Goal: Information Seeking & Learning: Learn about a topic

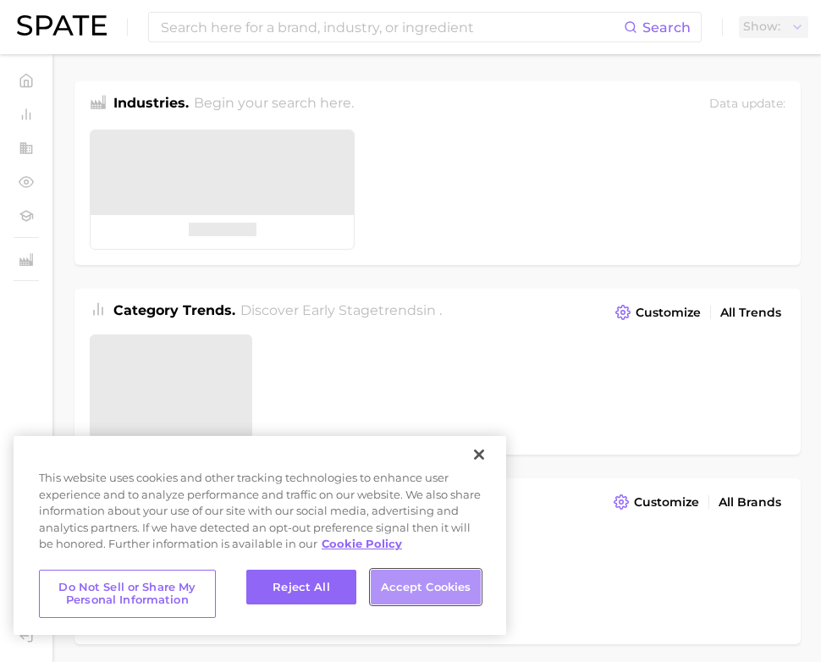
click at [409, 595] on button "Accept Cookies" at bounding box center [426, 587] width 110 height 36
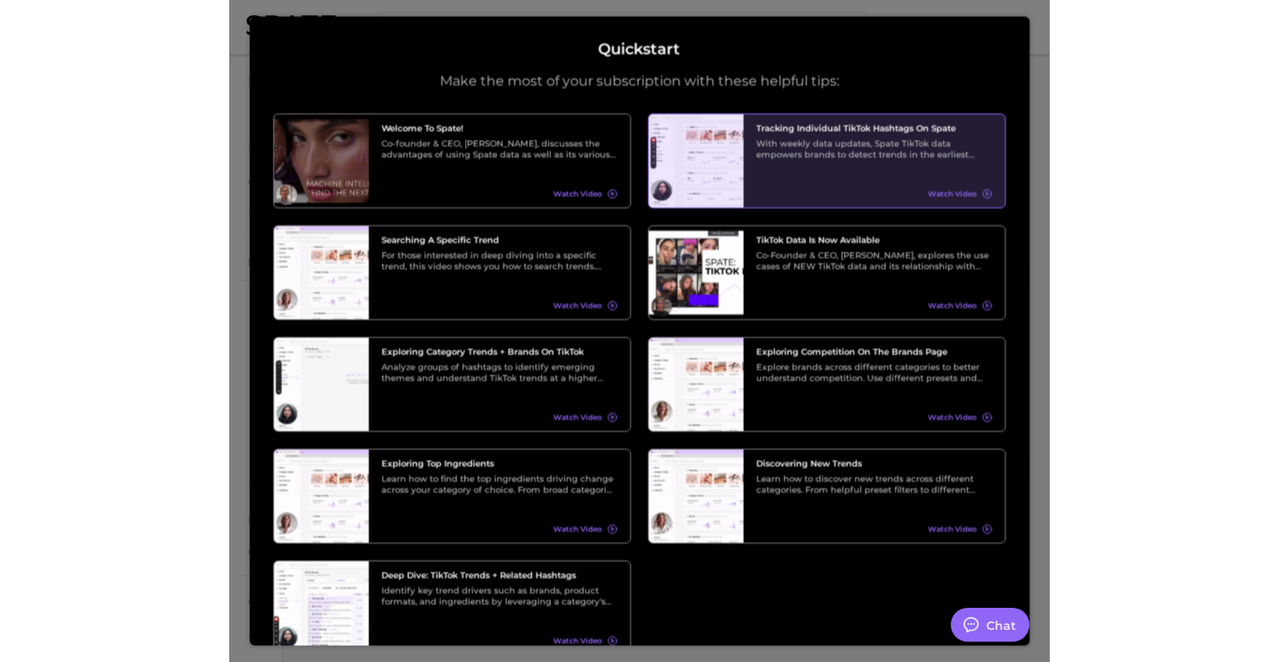
scroll to position [74, 0]
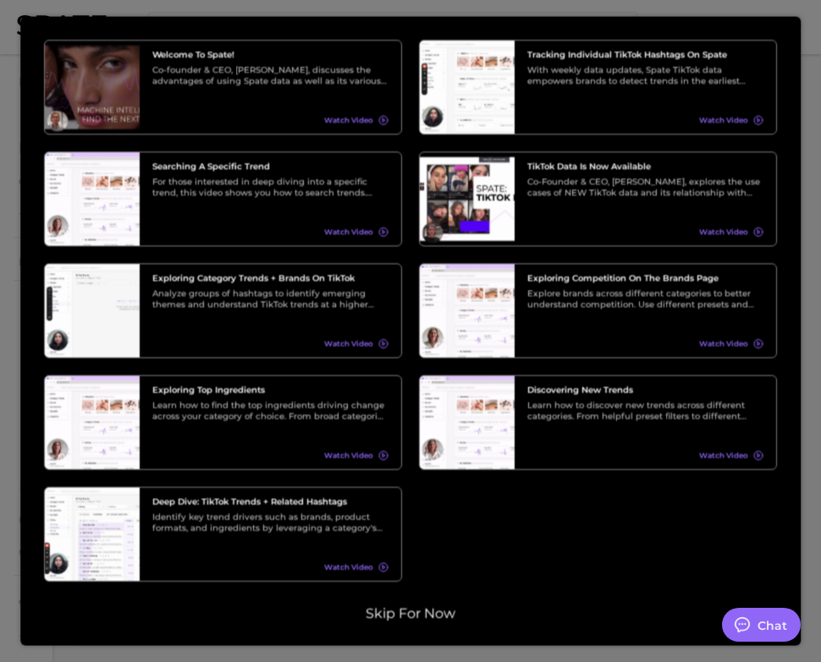
click at [402, 613] on button "Skip for now" at bounding box center [410, 612] width 100 height 17
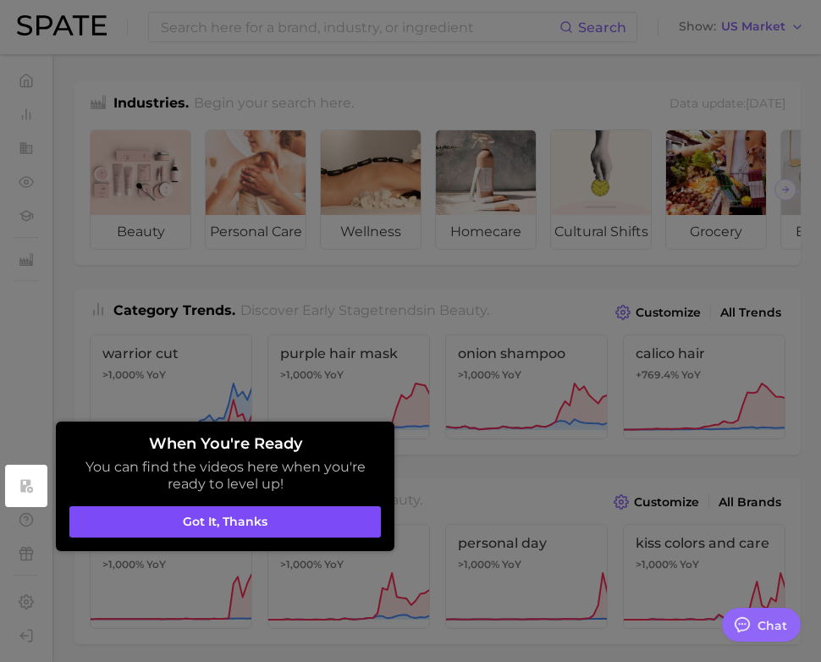
click at [343, 536] on button "Got it, thanks" at bounding box center [224, 522] width 311 height 32
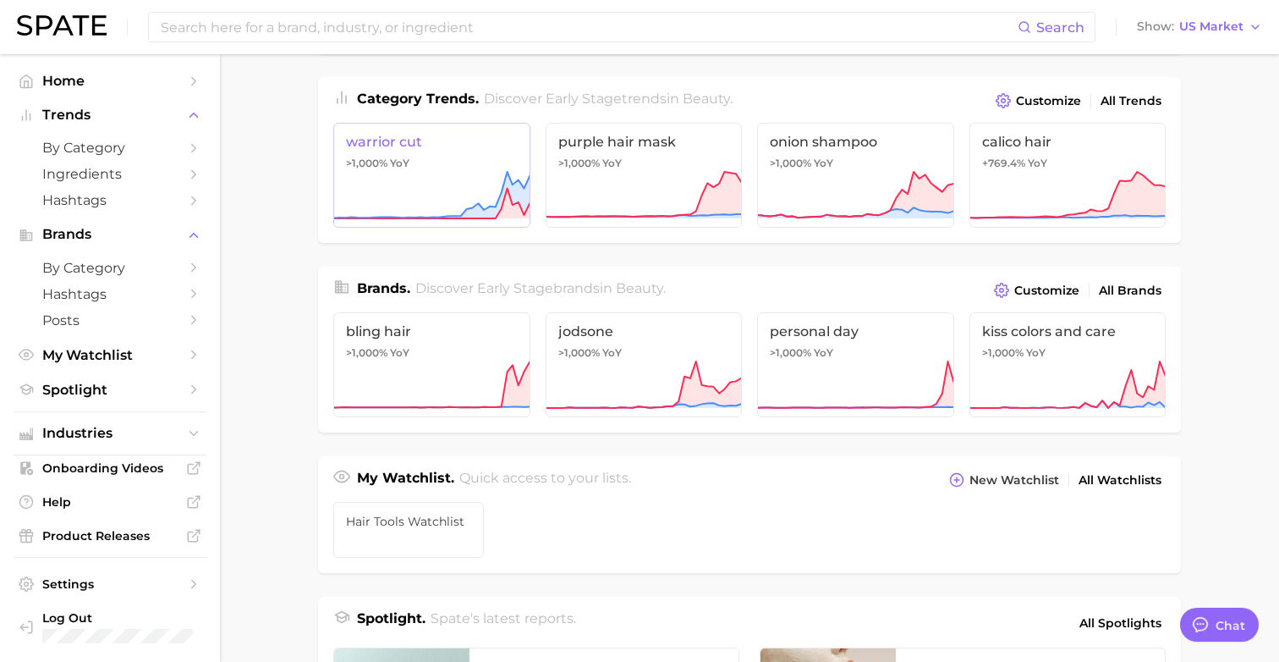
scroll to position [0, 0]
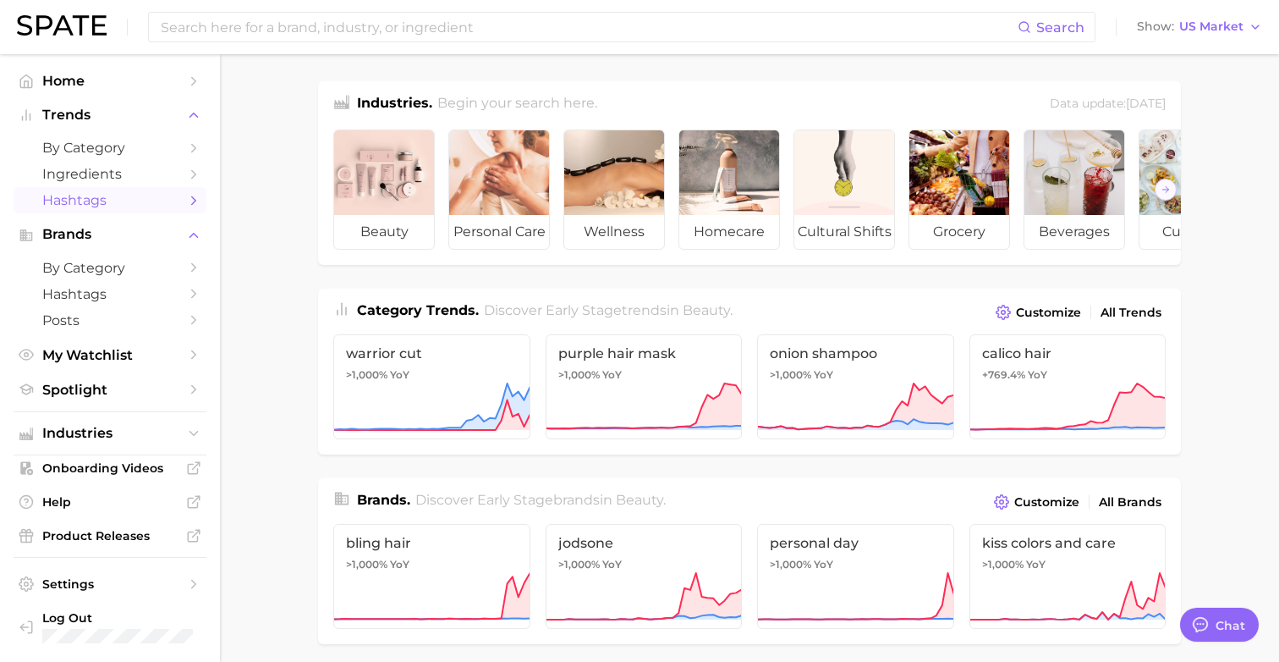
click at [115, 205] on span "Hashtags" at bounding box center [109, 200] width 135 height 16
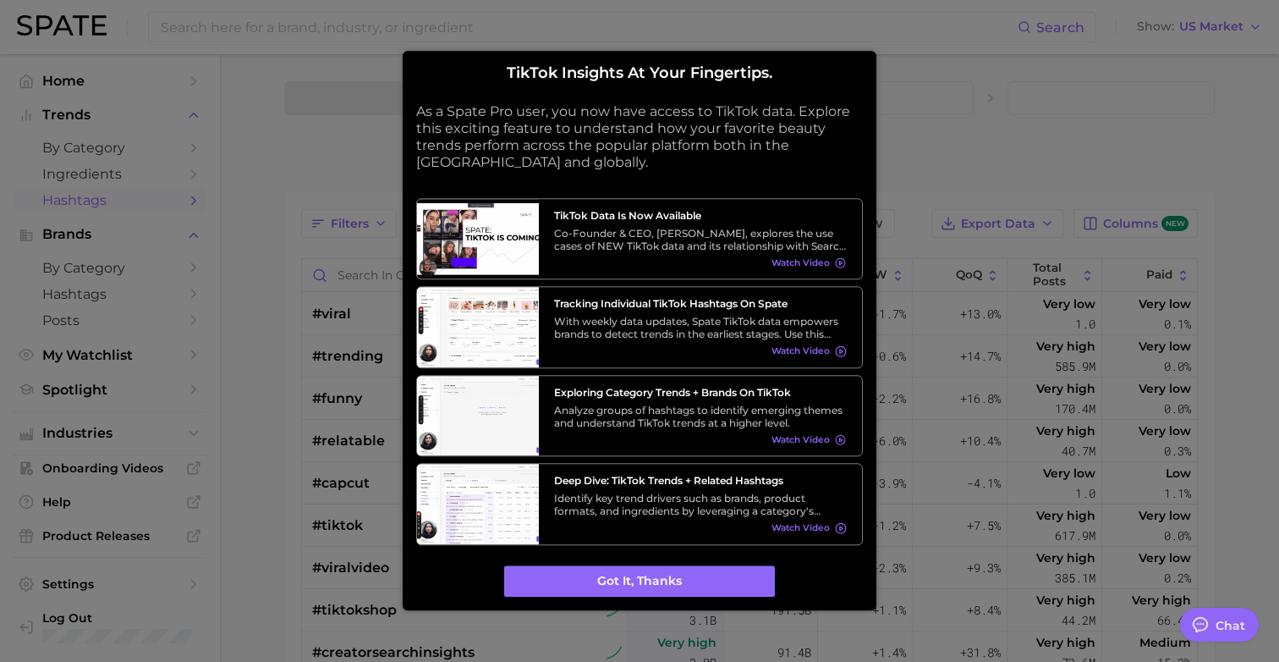
type textarea "x"
click at [712, 572] on button "Got it, thanks" at bounding box center [639, 581] width 271 height 32
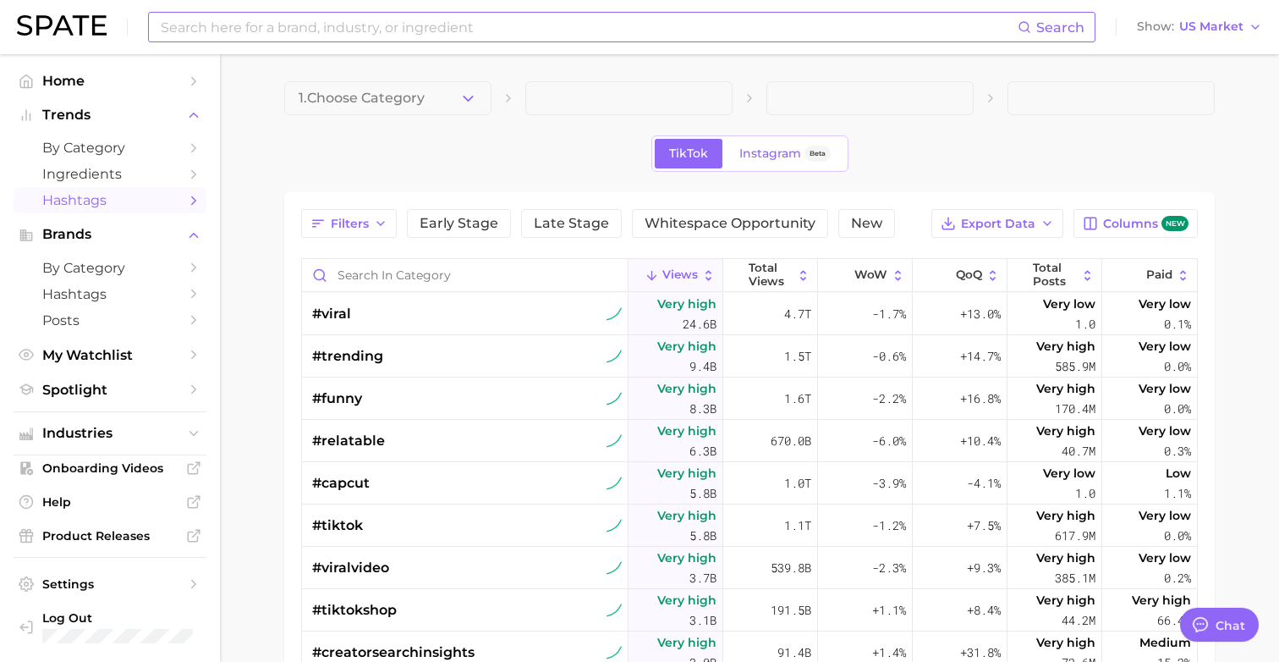
click at [249, 28] on input at bounding box center [588, 27] width 859 height 29
type input "shark flexfusion"
drag, startPoint x: 274, startPoint y: 29, endPoint x: 146, endPoint y: 31, distance: 128.6
click at [146, 31] on div "shark flexfusion Search No results for " shark flexfusion " Suggest Show US Mar…" at bounding box center [639, 27] width 1245 height 54
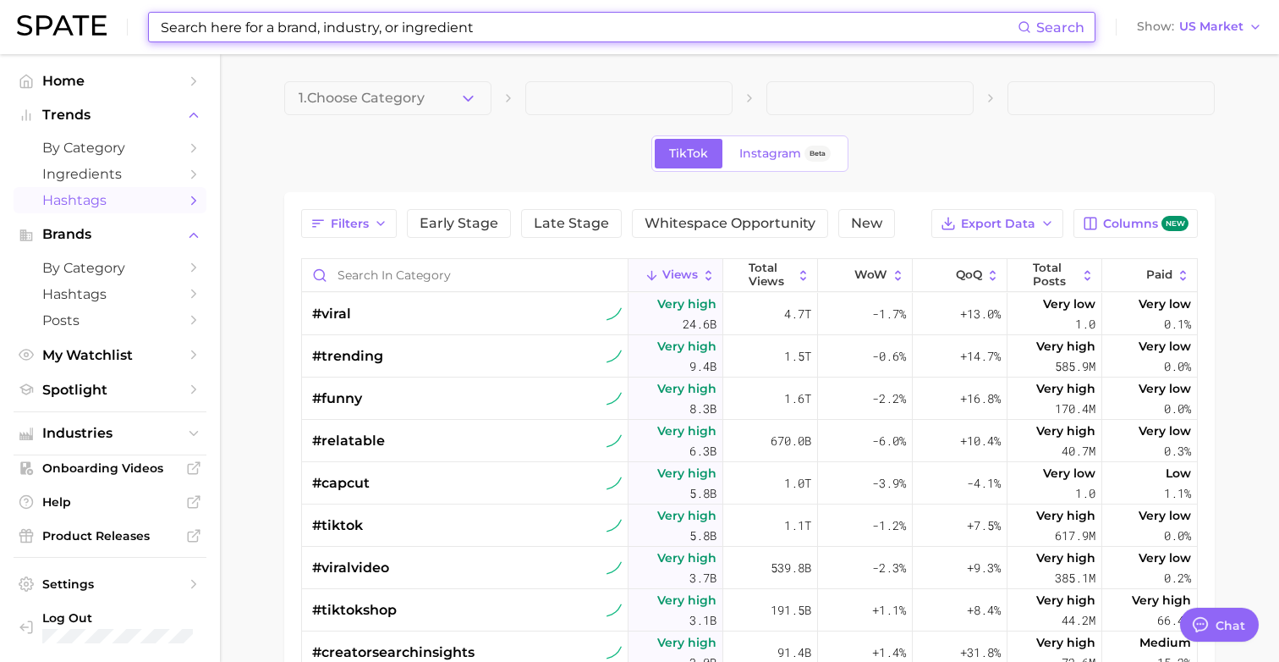
click at [636, 97] on span at bounding box center [628, 98] width 207 height 34
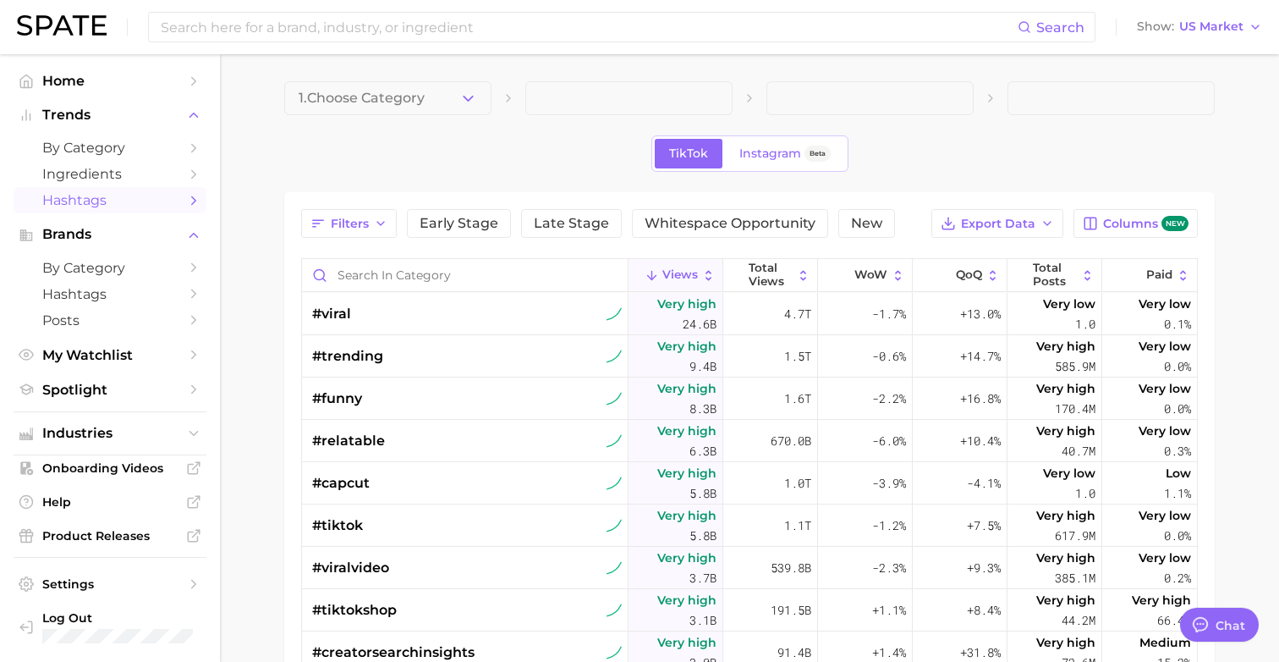
click at [619, 101] on span at bounding box center [628, 98] width 207 height 34
click at [617, 102] on span at bounding box center [628, 98] width 207 height 34
click at [477, 280] on input "Search in category" at bounding box center [465, 275] width 326 height 32
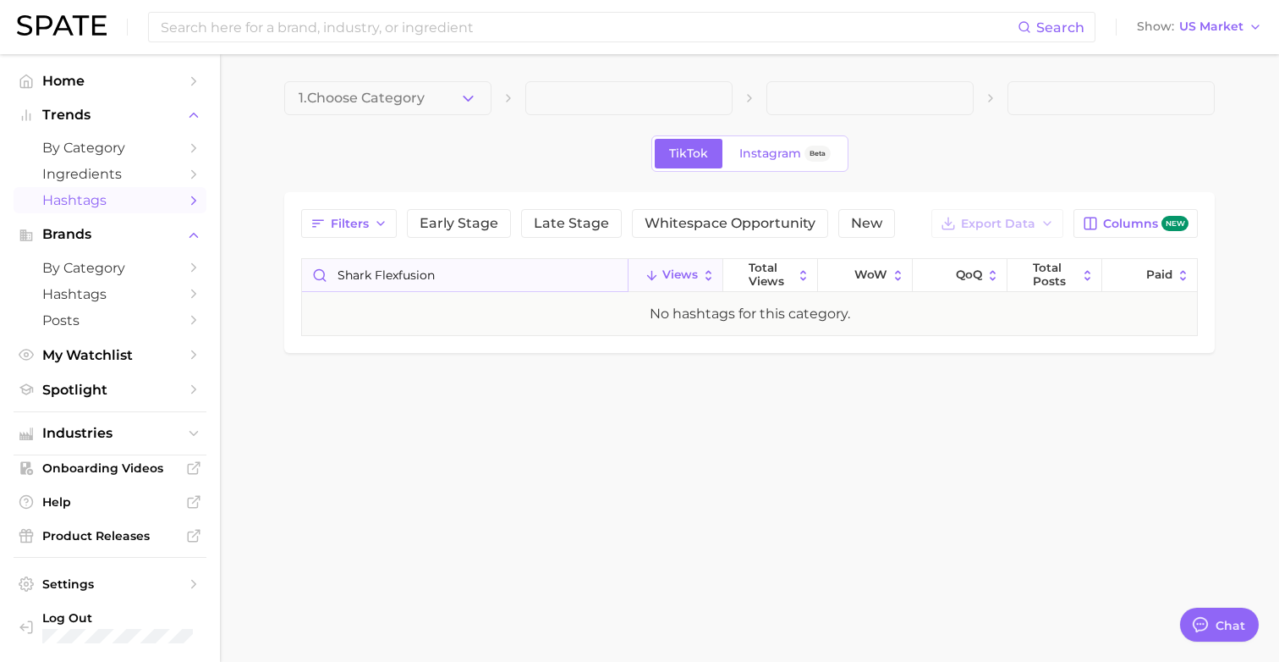
click at [374, 272] on input "shark flexfusion" at bounding box center [465, 275] width 326 height 32
click at [454, 278] on input "sharkflexfusion" at bounding box center [465, 275] width 326 height 32
drag, startPoint x: 372, startPoint y: 280, endPoint x: 322, endPoint y: 270, distance: 51.8
click at [322, 270] on input "sharkflexfusion" at bounding box center [465, 275] width 326 height 32
type input "flexfusion"
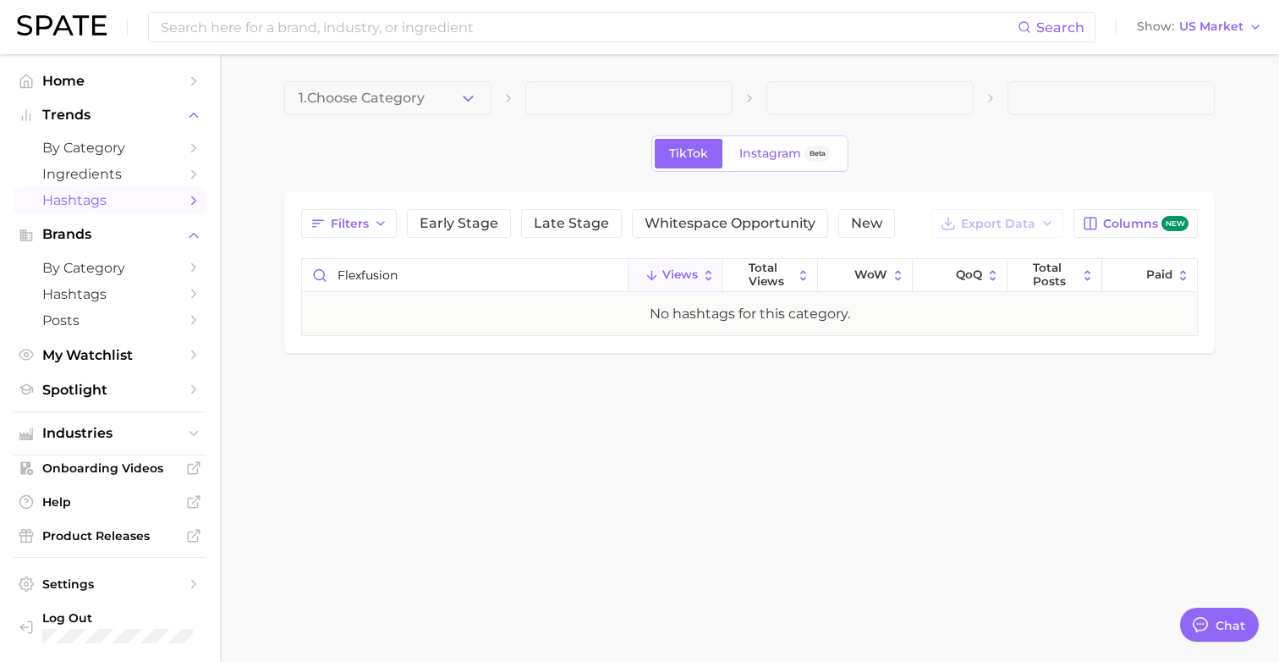
click at [542, 369] on main "1. Choose Category TikTok Instagram Beta Filters Early Stage Late Stage Whitesp…" at bounding box center [749, 245] width 1059 height 383
drag, startPoint x: 465, startPoint y: 267, endPoint x: 444, endPoint y: 289, distance: 29.9
click at [443, 288] on input "flexfusion" at bounding box center [465, 275] width 326 height 32
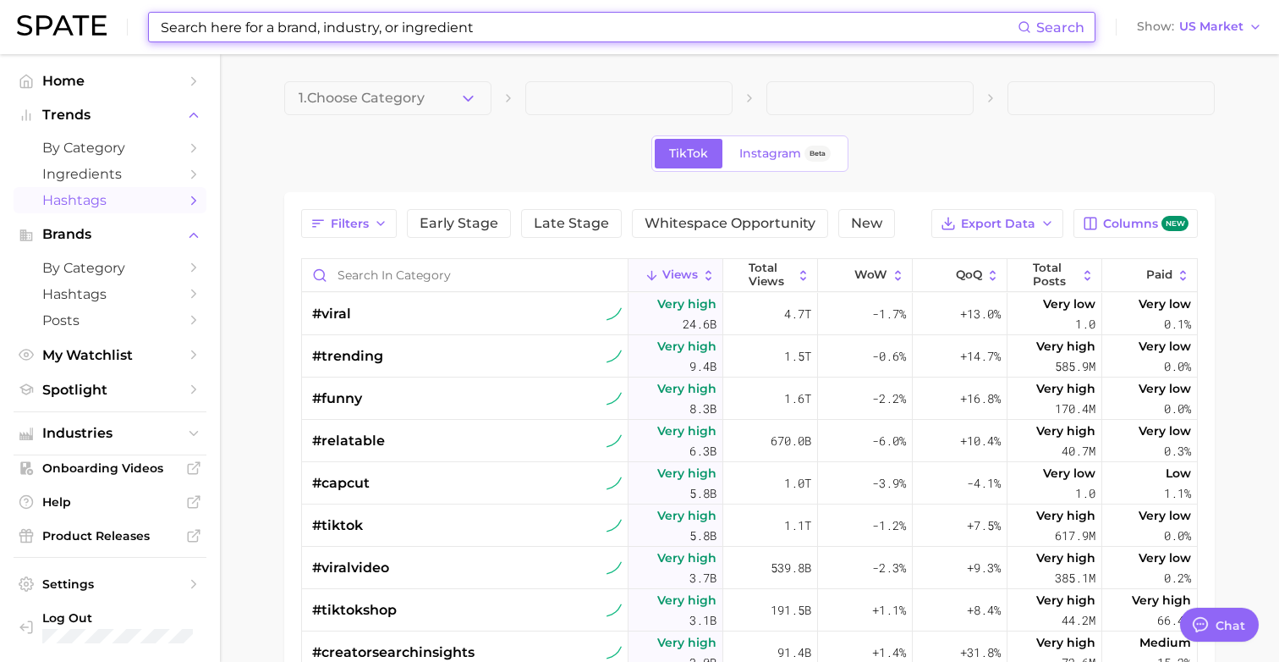
click at [491, 20] on input at bounding box center [588, 27] width 859 height 29
type input "#"
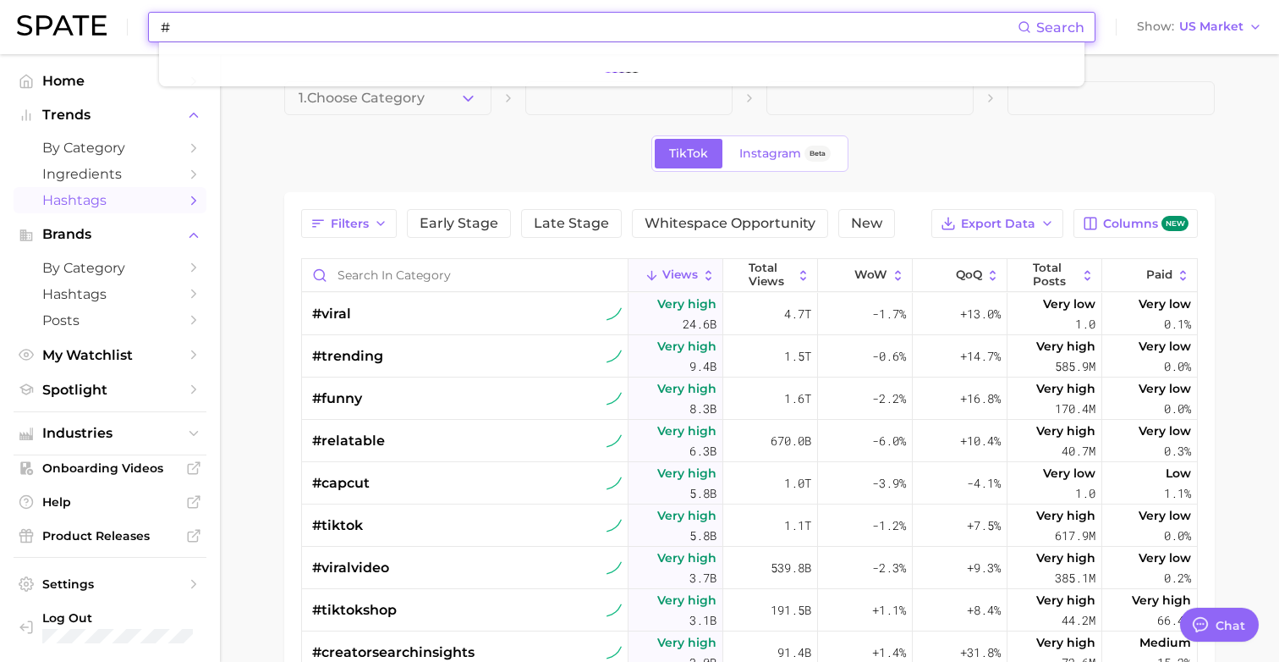
type textarea "x"
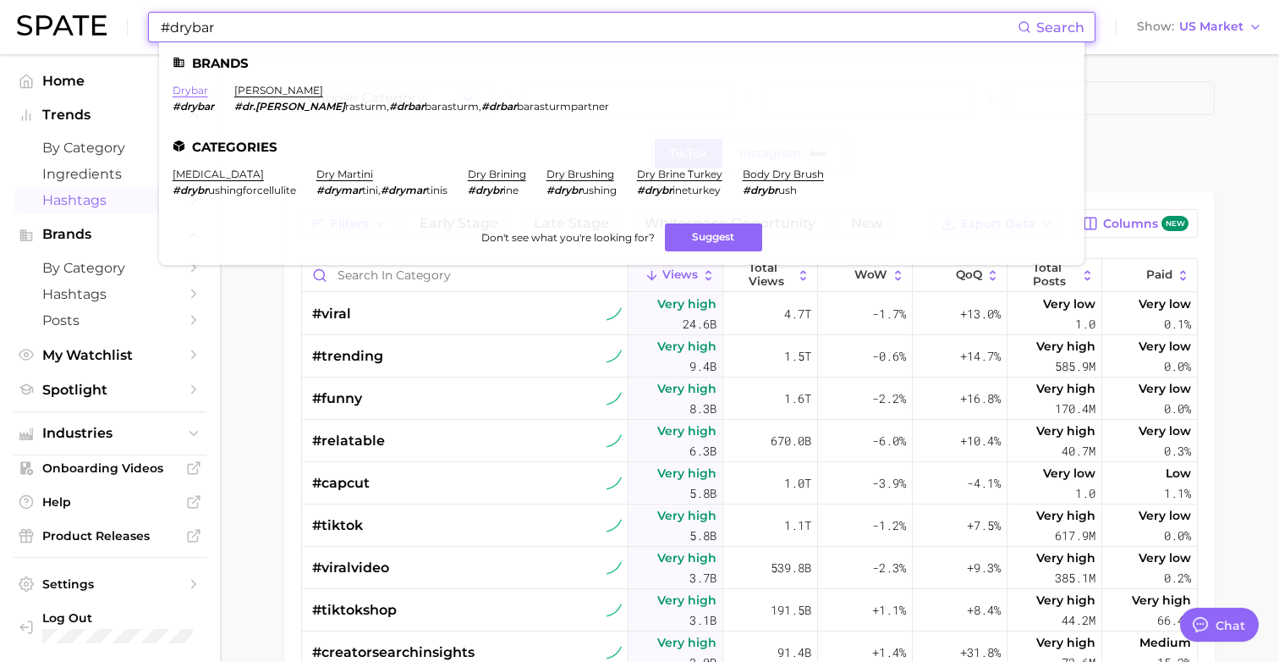
type input "#drybar"
click at [190, 91] on link "drybar" at bounding box center [191, 90] width 36 height 13
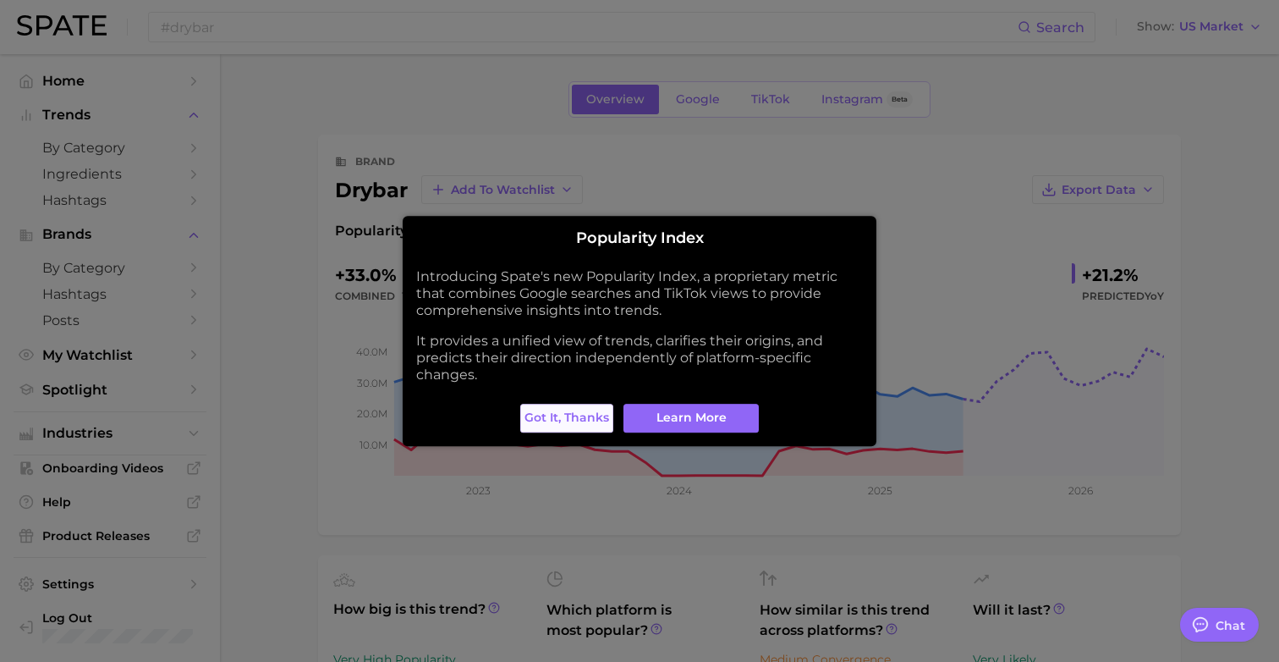
click at [588, 410] on span "Got it, thanks" at bounding box center [567, 417] width 85 height 14
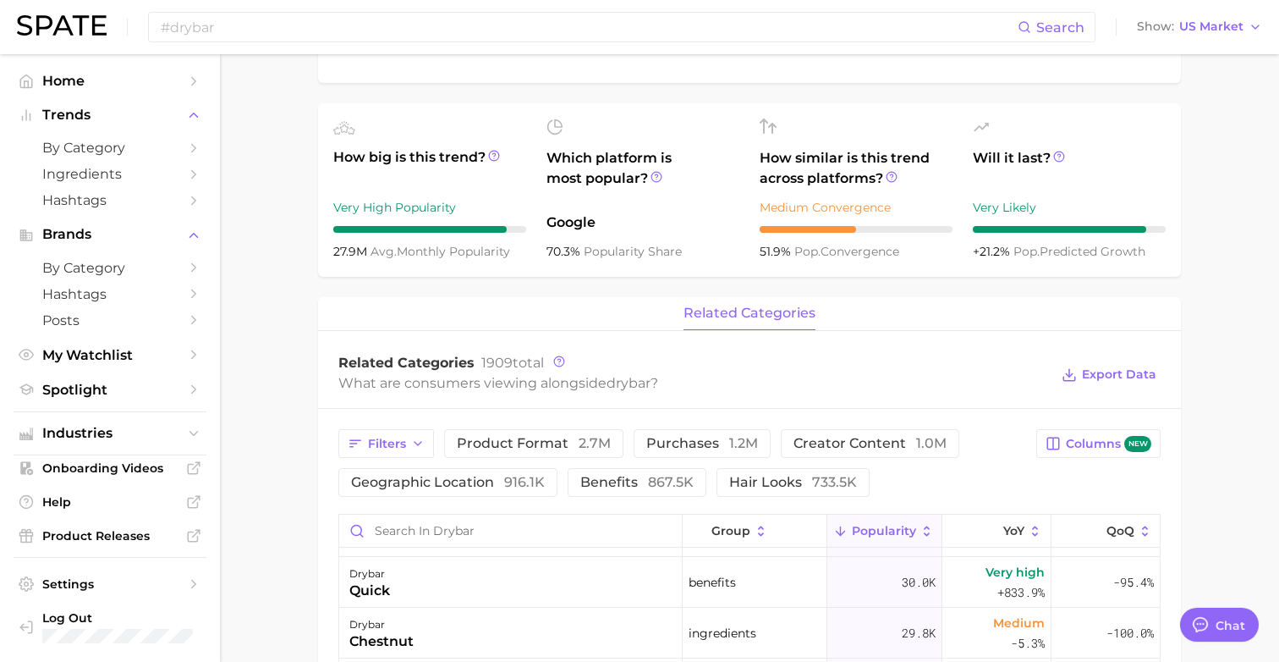
scroll to position [461, 0]
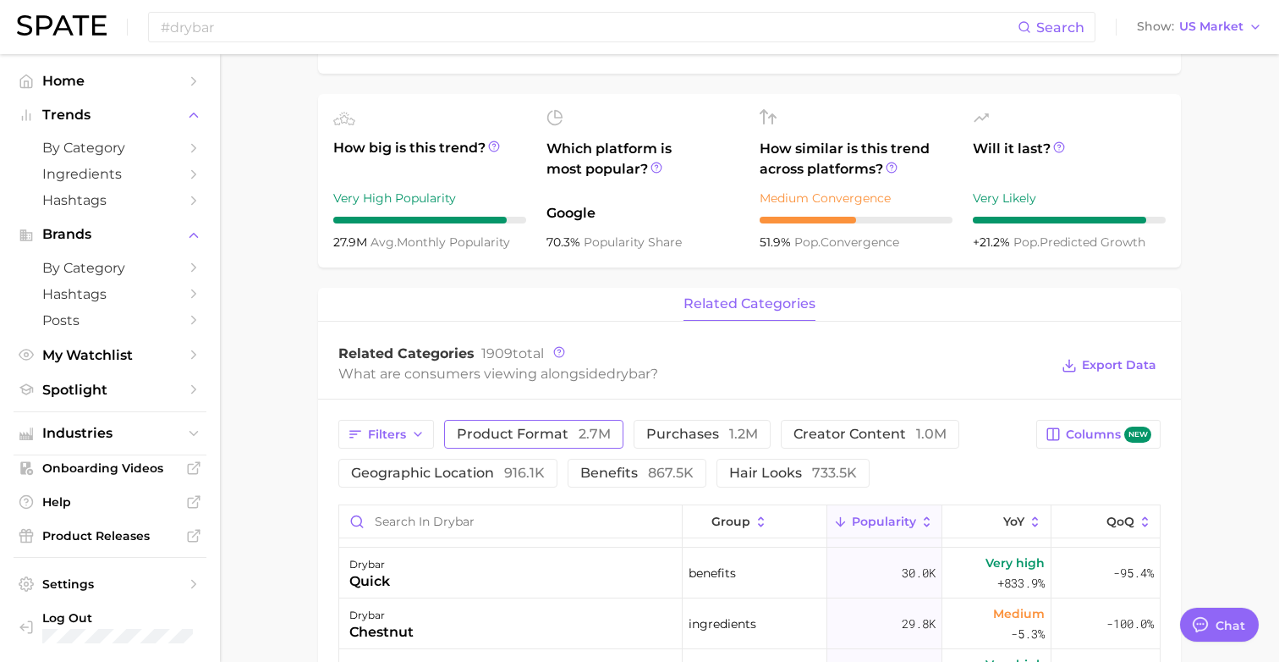
click at [549, 427] on span "product format 2.7m" at bounding box center [534, 434] width 154 height 14
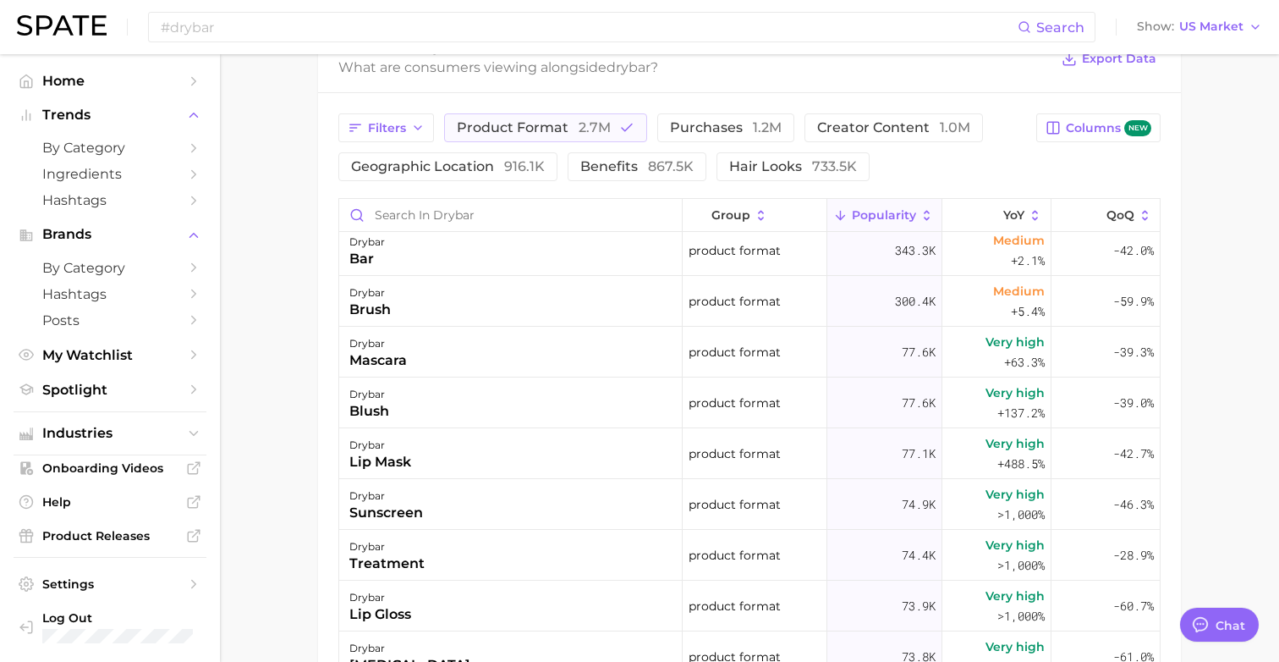
scroll to position [0, 0]
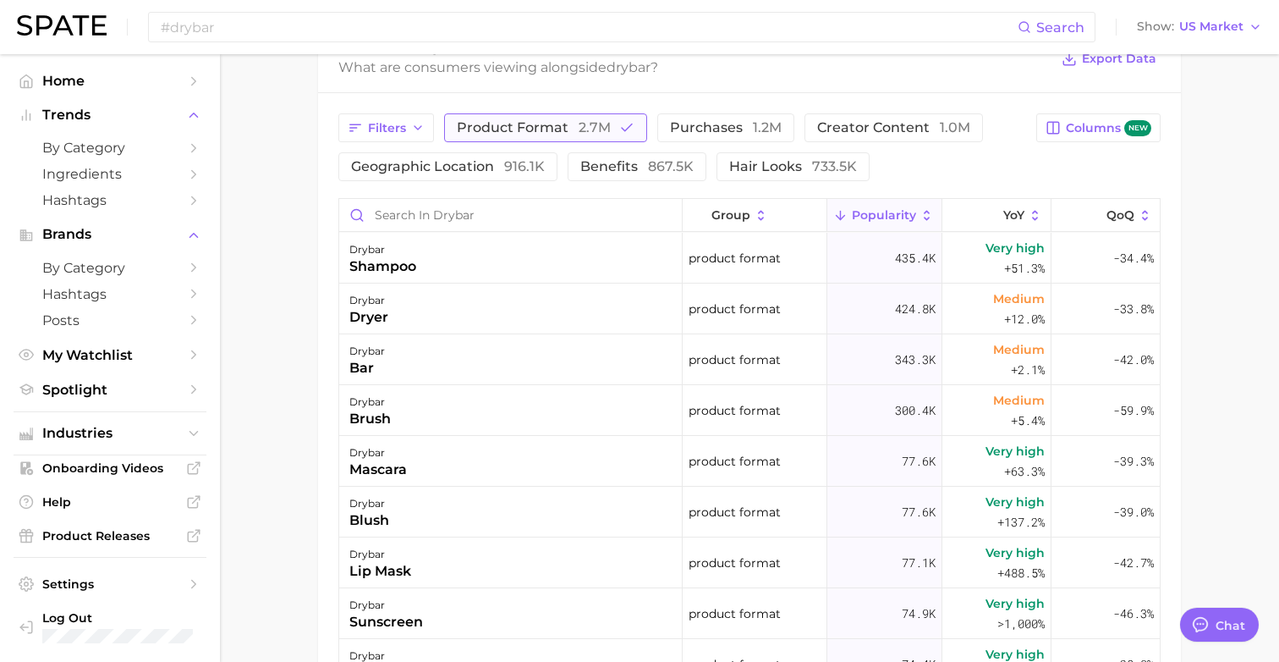
click at [465, 118] on button "product format 2.7m" at bounding box center [545, 127] width 203 height 29
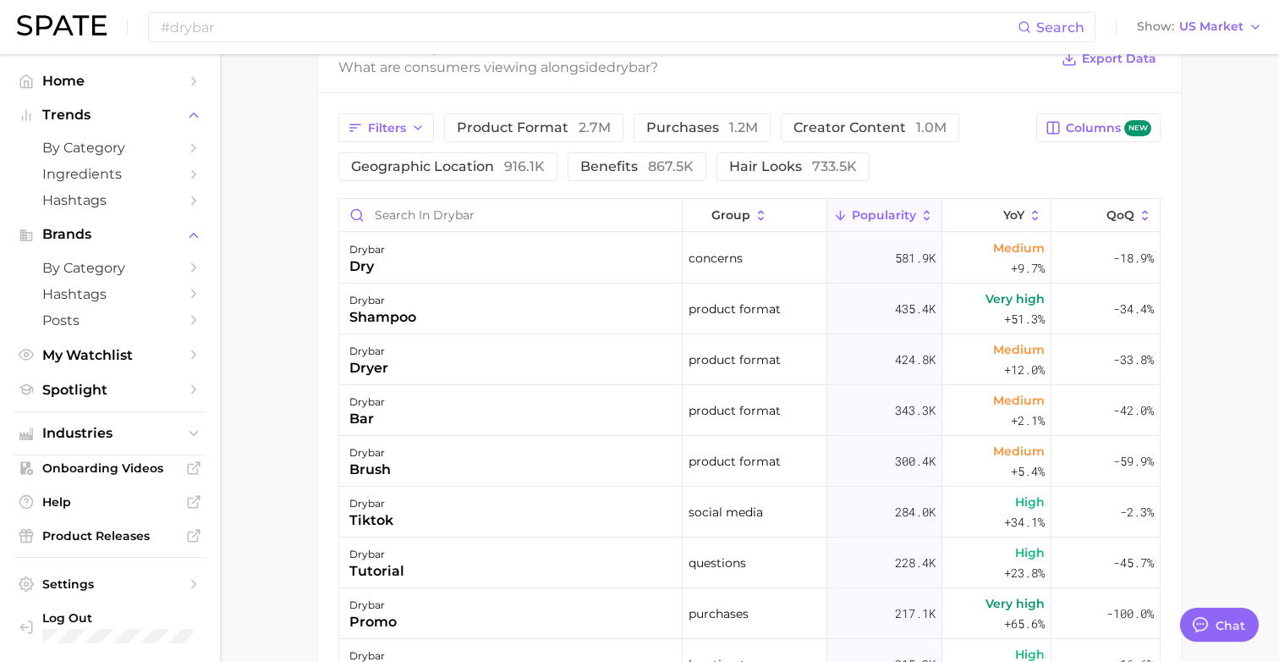
click at [289, 157] on main "Overview Google TikTok Instagram Beta brand drybar Add to Watchlist Export Data…" at bounding box center [749, 126] width 1059 height 1678
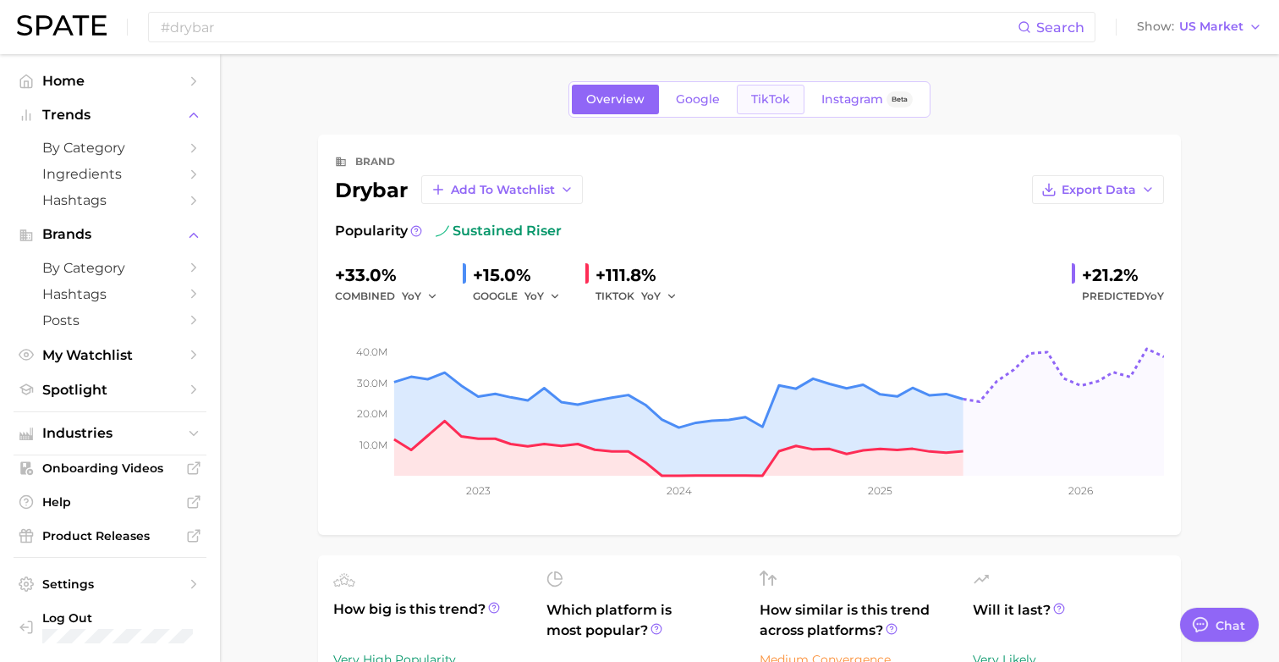
click at [795, 108] on link "TikTok" at bounding box center [771, 100] width 68 height 30
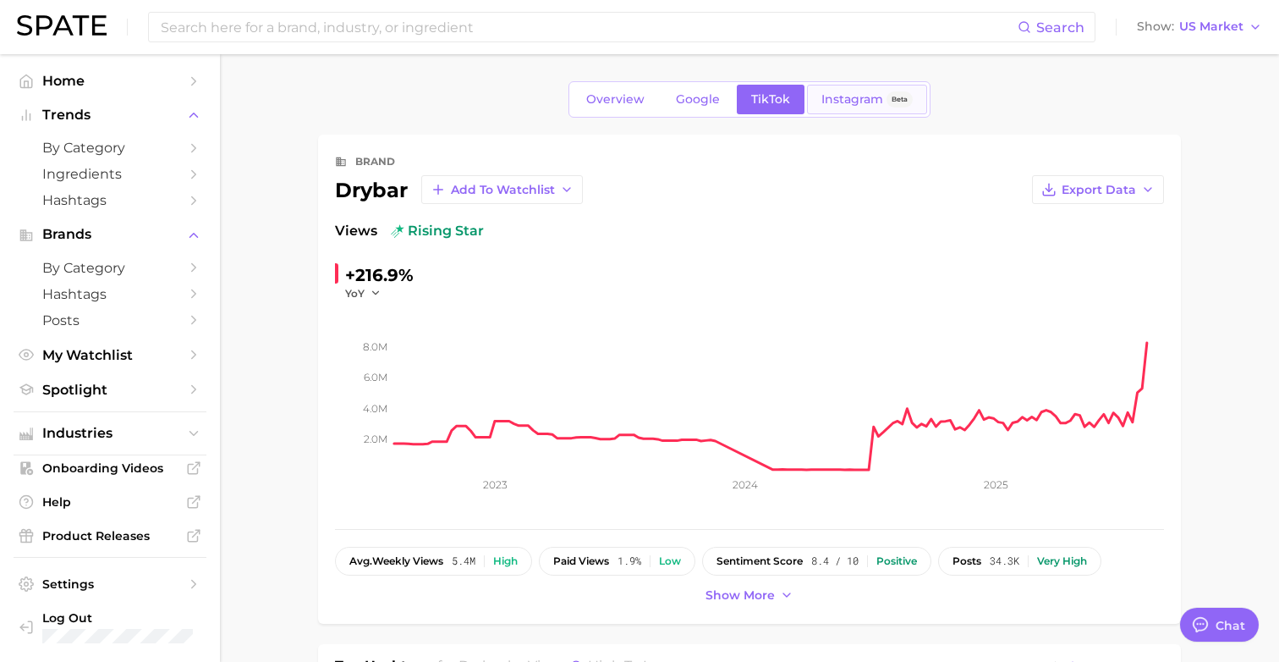
click at [820, 99] on span "Instagram" at bounding box center [853, 99] width 62 height 14
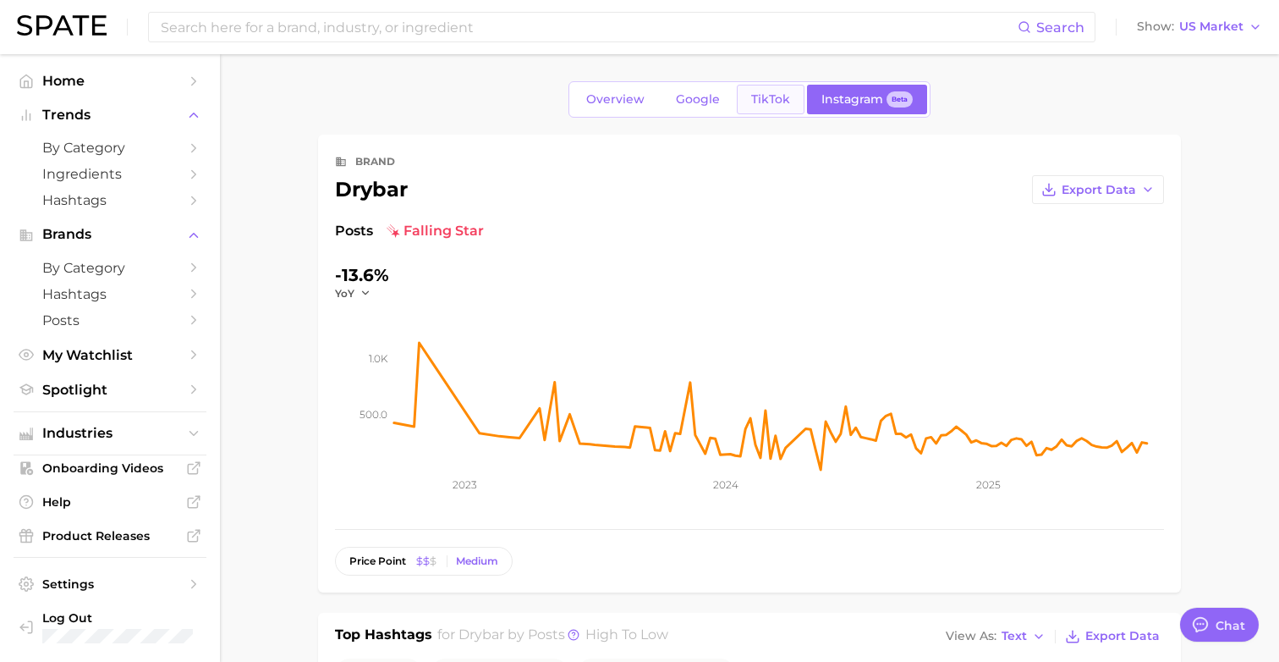
click at [767, 97] on span "TikTok" at bounding box center [770, 99] width 39 height 14
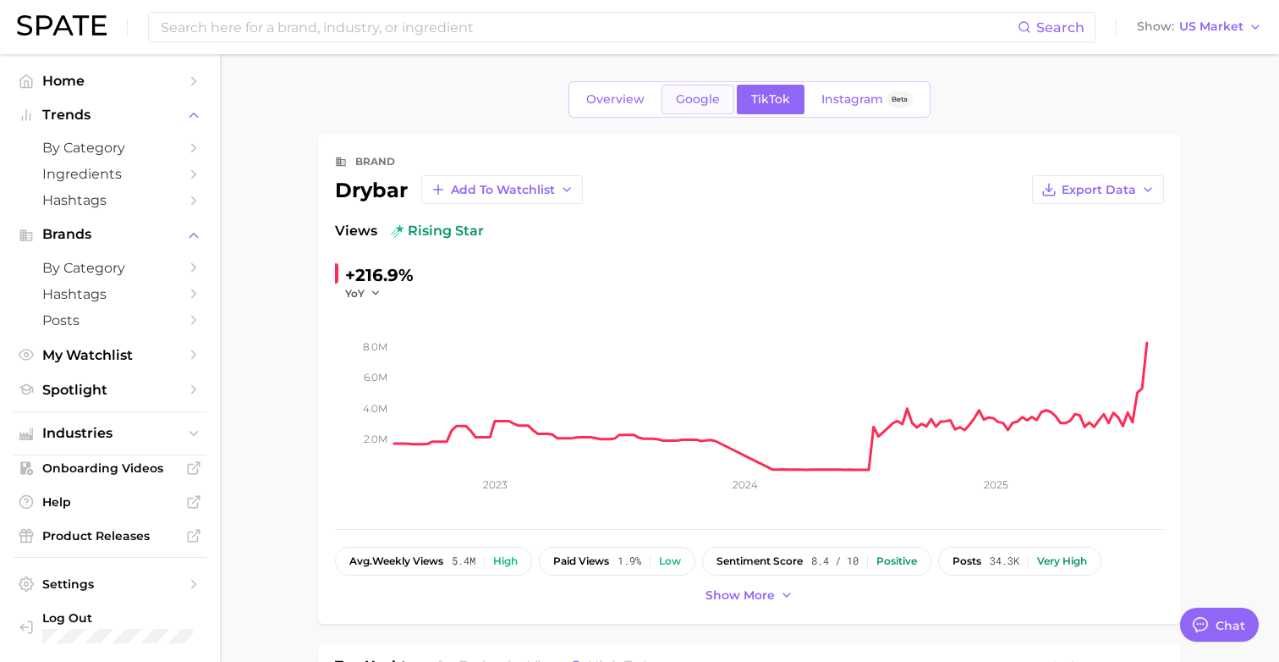
click at [706, 107] on link "Google" at bounding box center [698, 100] width 73 height 30
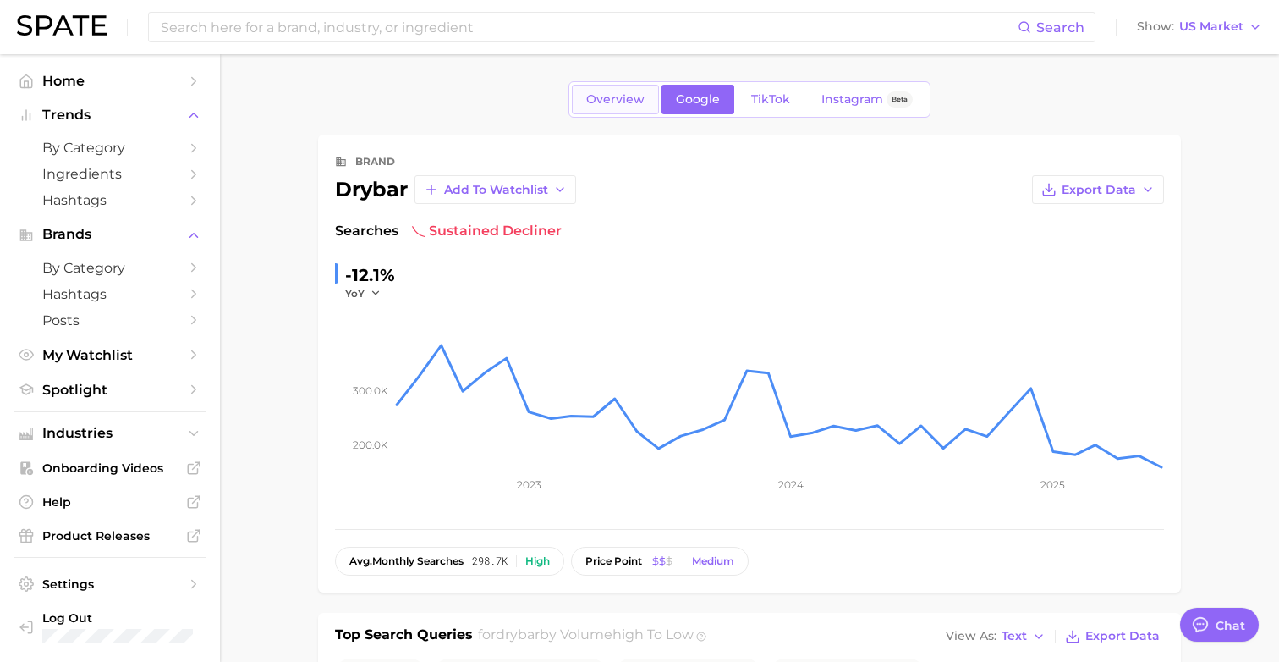
click at [641, 110] on link "Overview" at bounding box center [615, 100] width 87 height 30
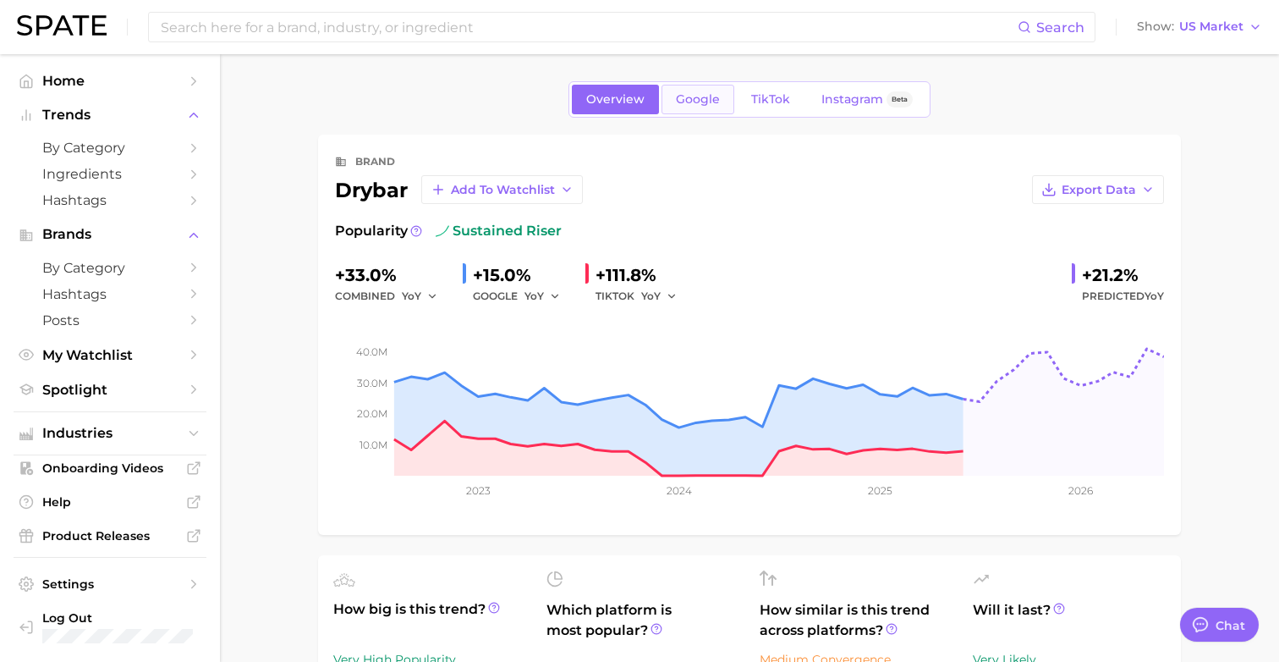
click at [688, 102] on span "Google" at bounding box center [698, 99] width 44 height 14
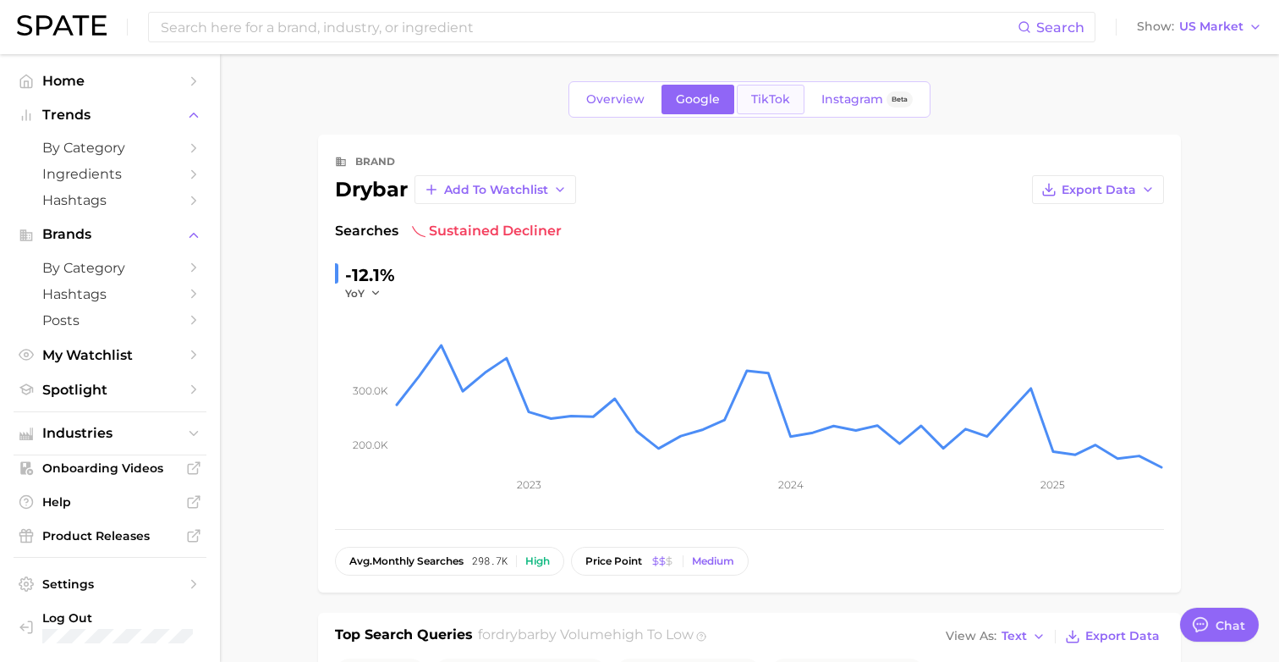
click at [786, 105] on span "TikTok" at bounding box center [770, 99] width 39 height 14
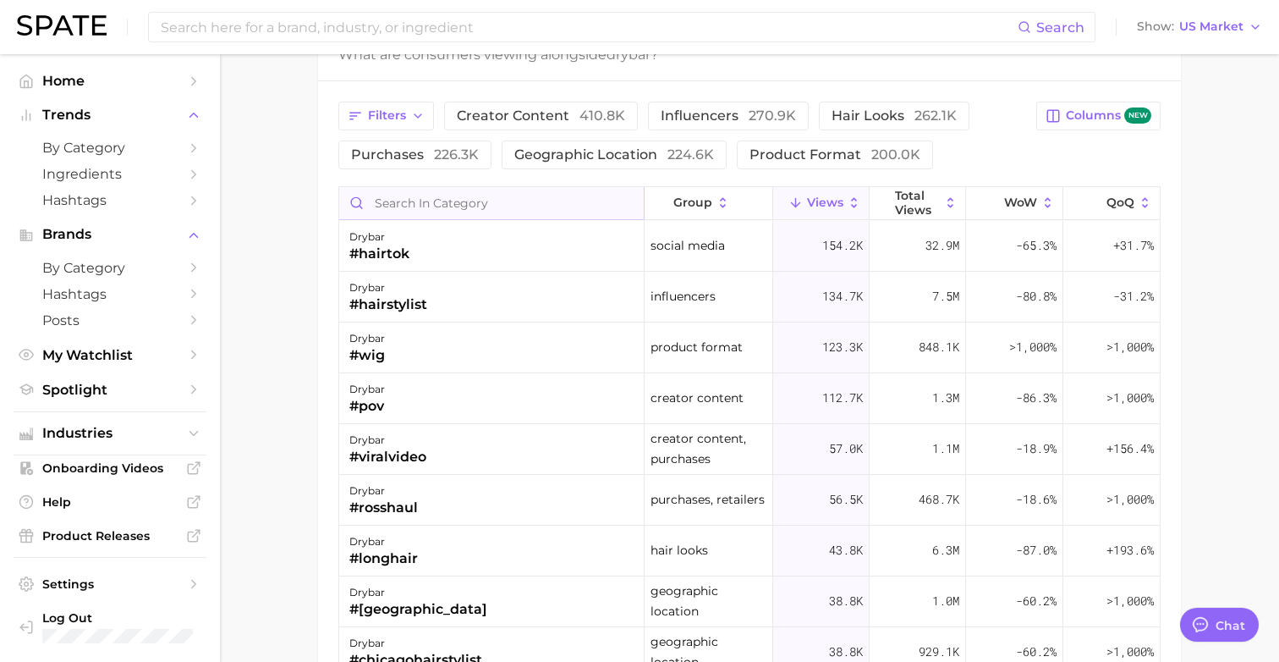
click at [514, 201] on input "Search in category" at bounding box center [491, 203] width 305 height 32
type input "blowout"
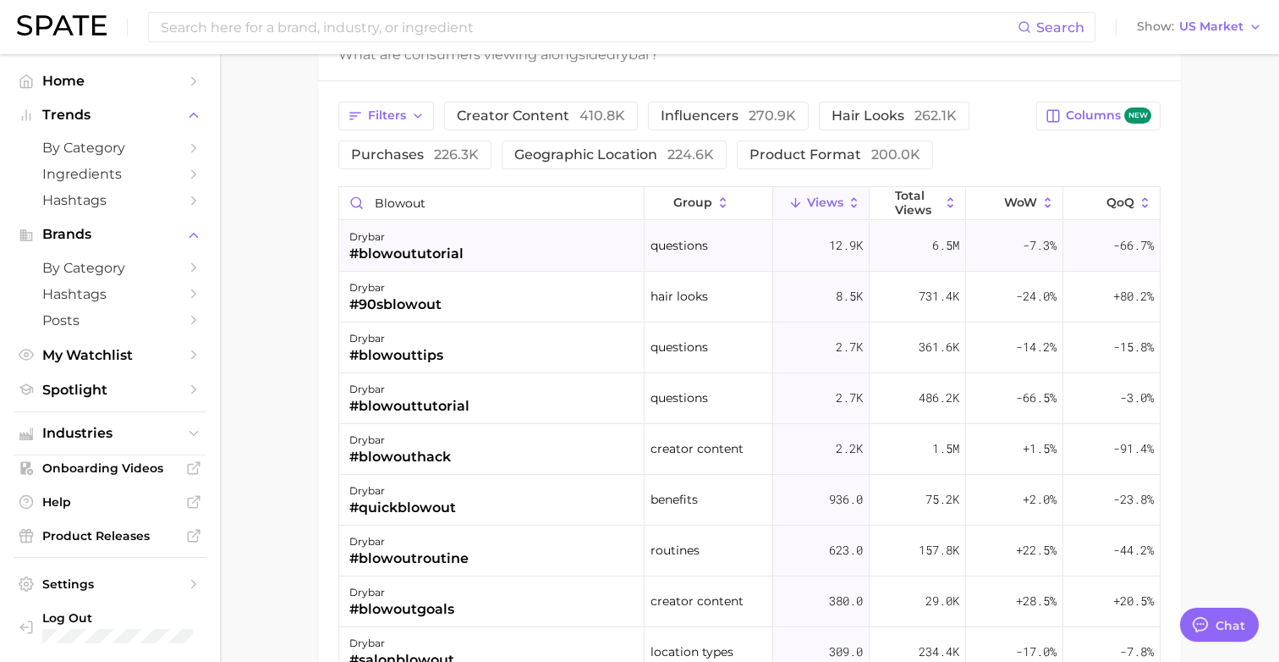
click at [519, 248] on div "drybar #blowoututorial" at bounding box center [491, 246] width 305 height 51
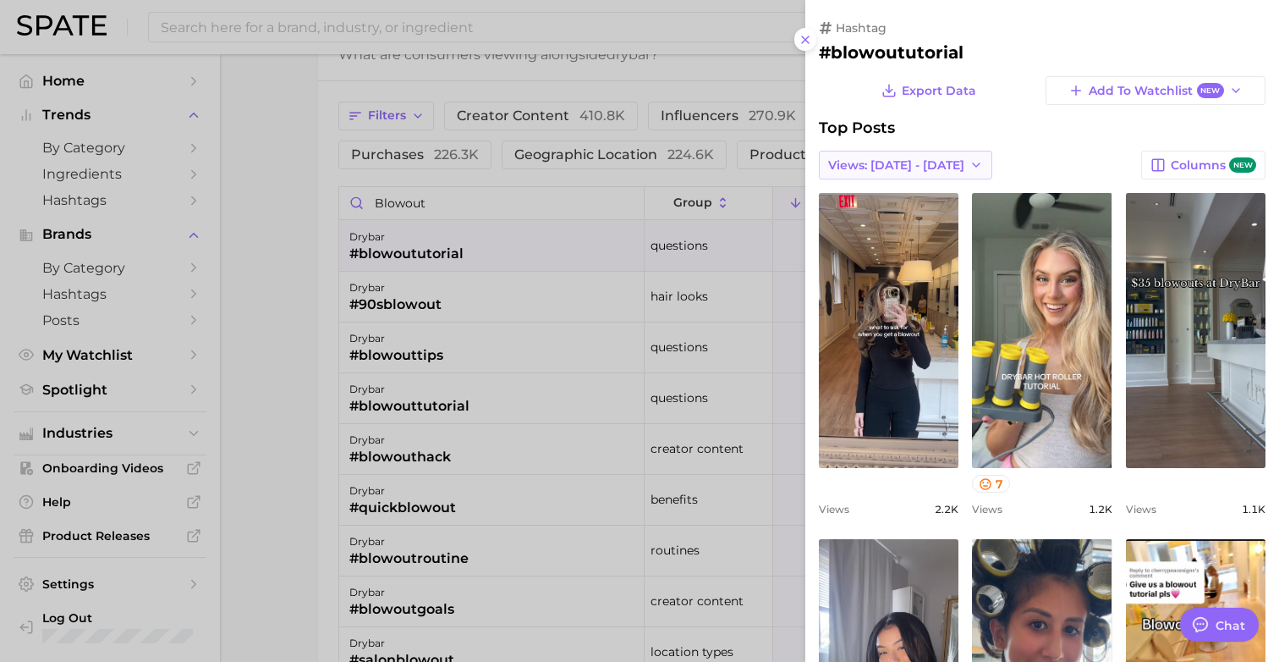
click at [820, 166] on span "Views: Aug 3 - 10" at bounding box center [896, 165] width 136 height 14
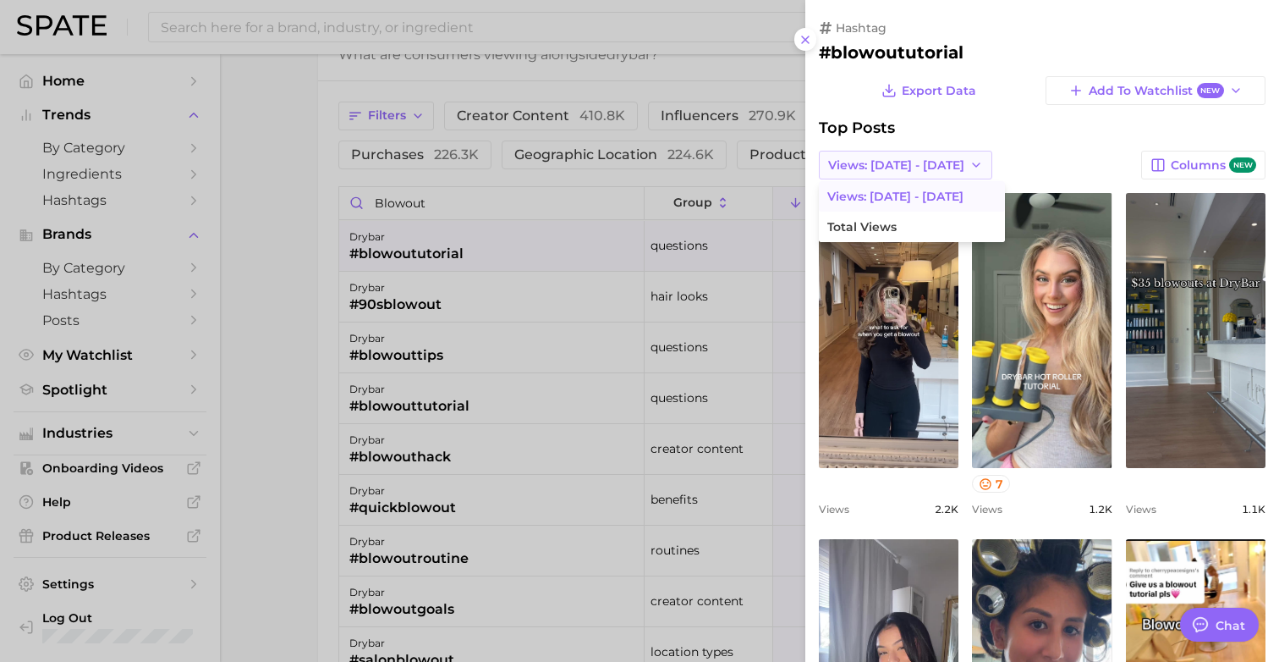
click at [820, 166] on span "Views: Aug 3 - 10" at bounding box center [896, 165] width 136 height 14
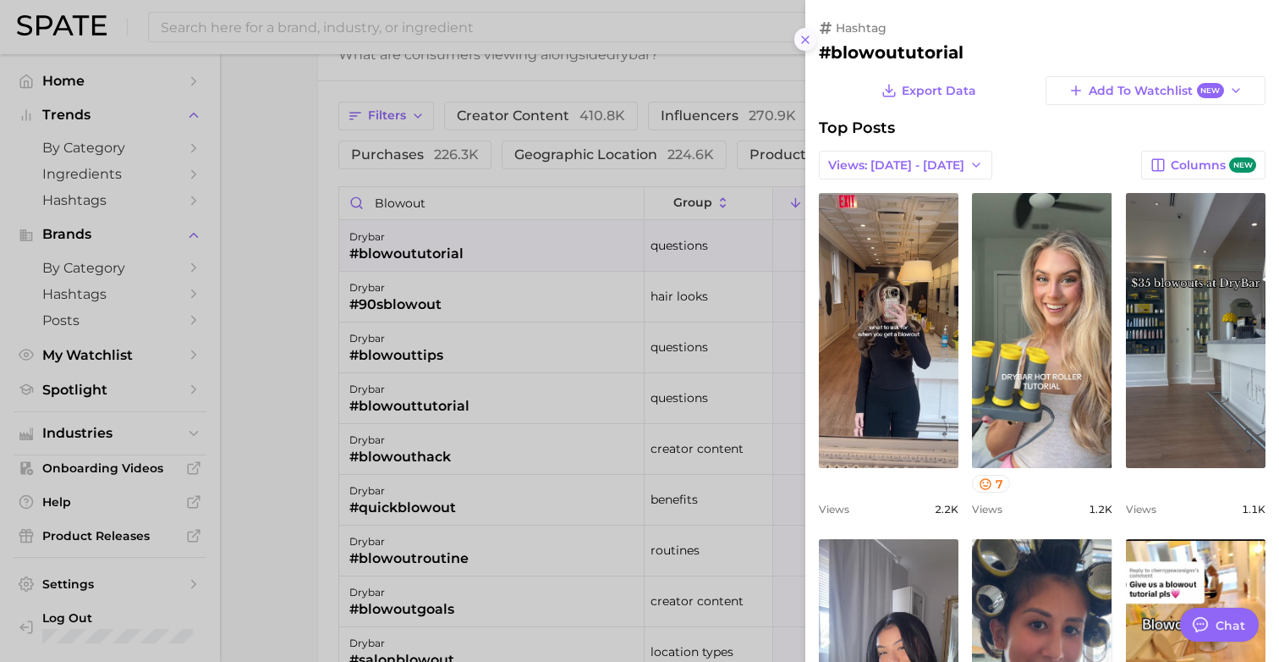
click at [803, 39] on icon at bounding box center [806, 40] width 14 height 14
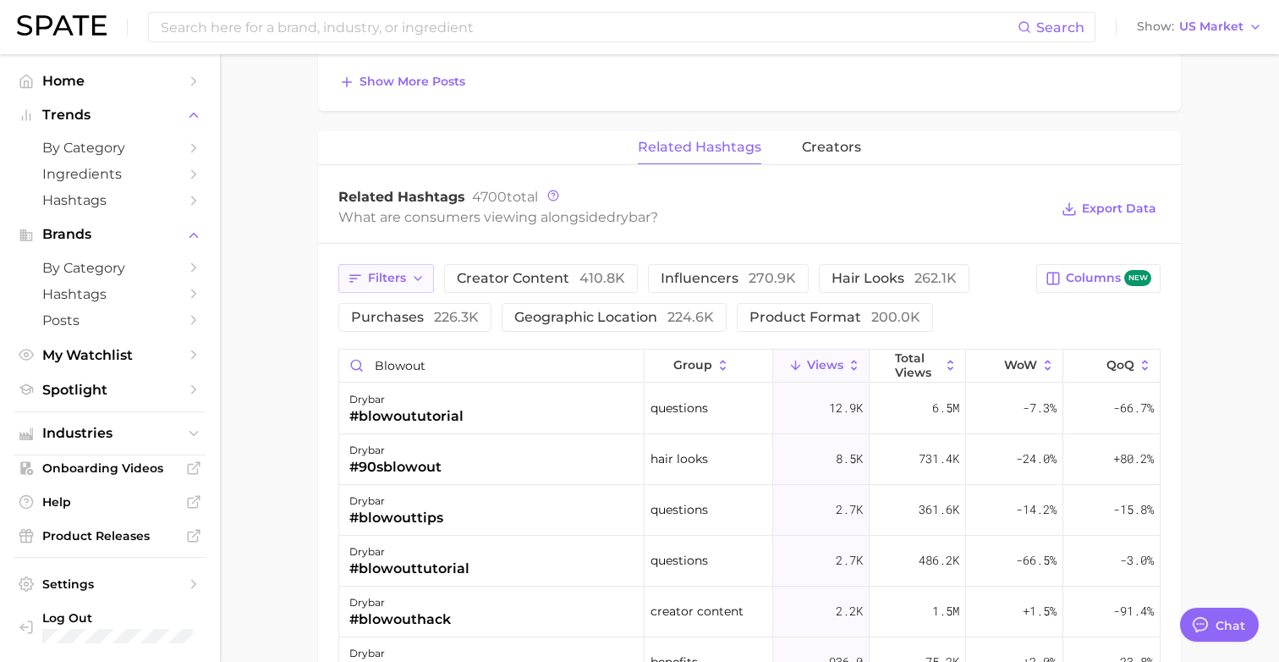
click at [388, 286] on button "Filters" at bounding box center [386, 278] width 96 height 29
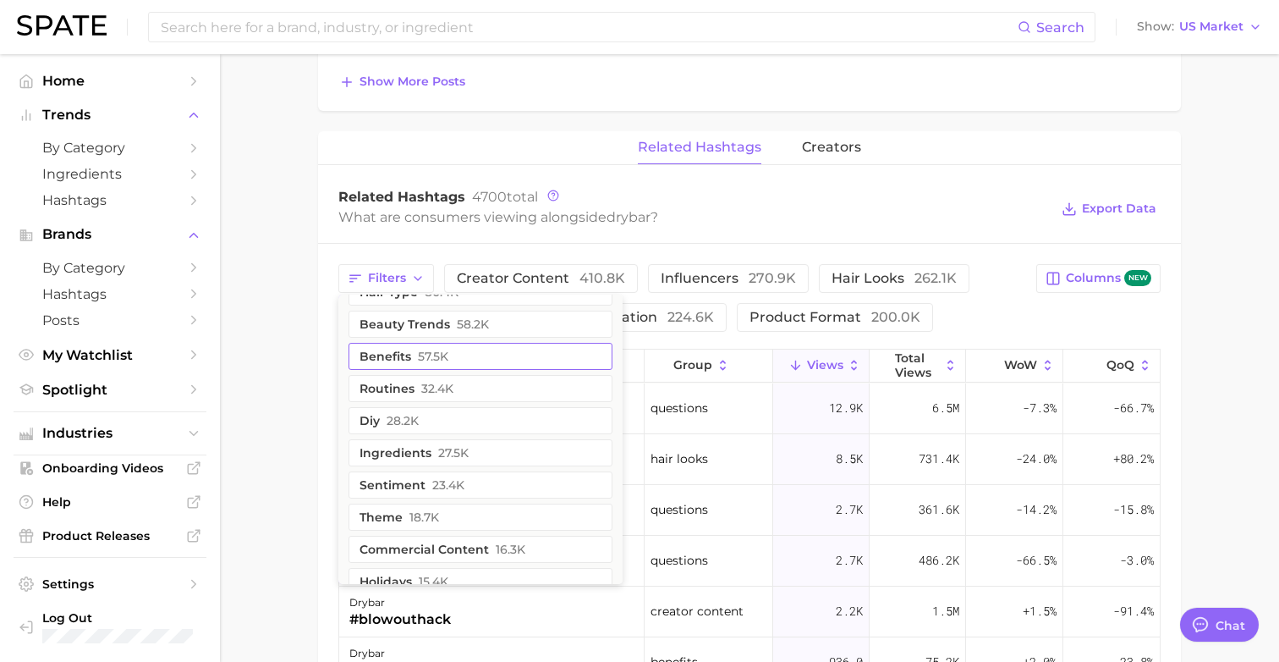
click at [412, 490] on button "sentiment 23.4k" at bounding box center [481, 484] width 264 height 27
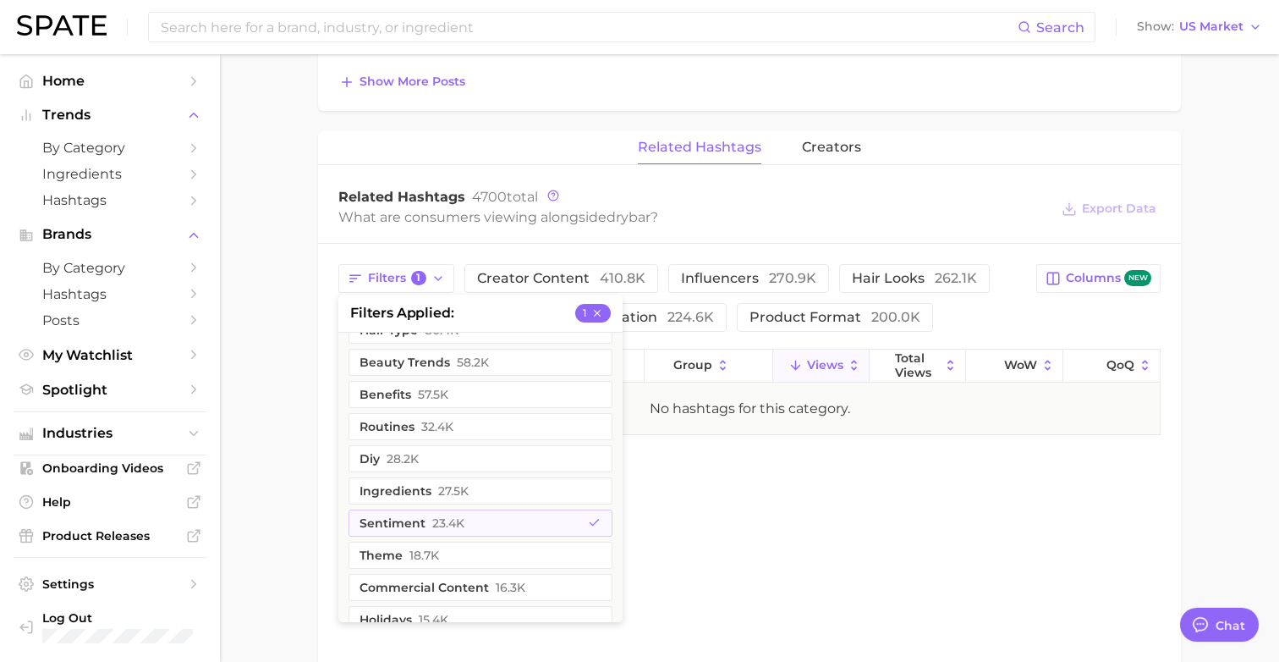
click at [663, 493] on div "related hashtags creators Related Hashtags 4700 total What are consumers viewin…" at bounding box center [749, 407] width 863 height 553
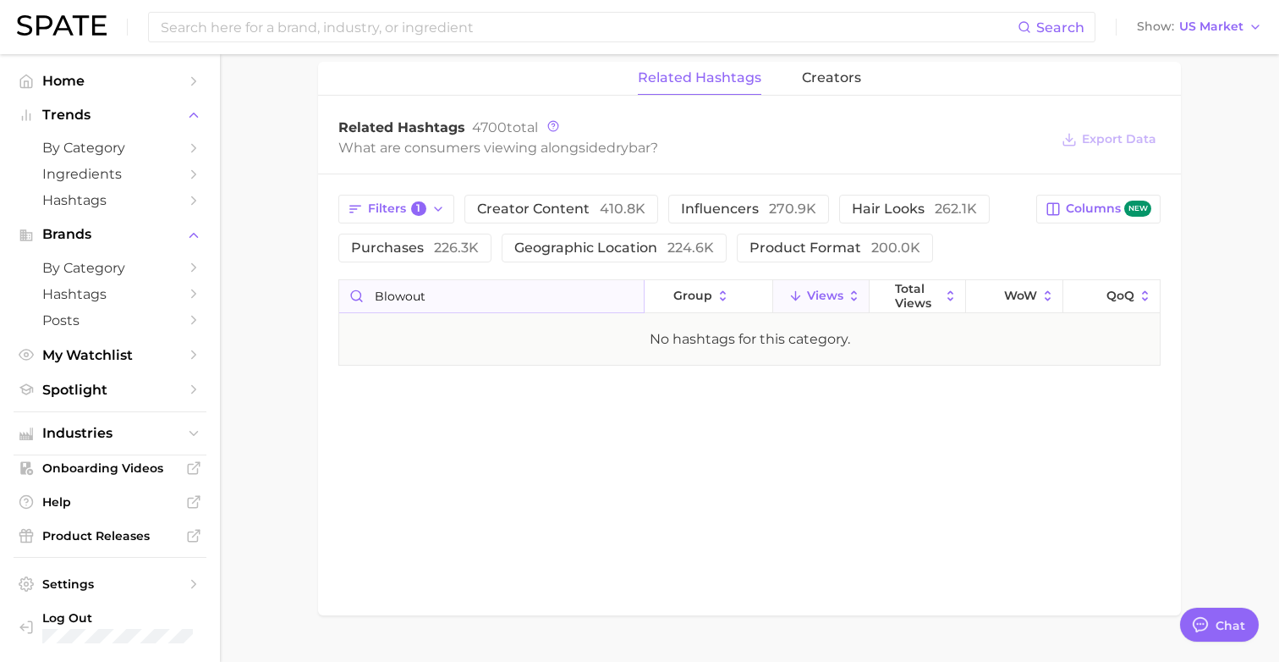
click at [580, 287] on input "blowout" at bounding box center [491, 296] width 305 height 32
click at [630, 294] on input "blowout" at bounding box center [491, 296] width 305 height 32
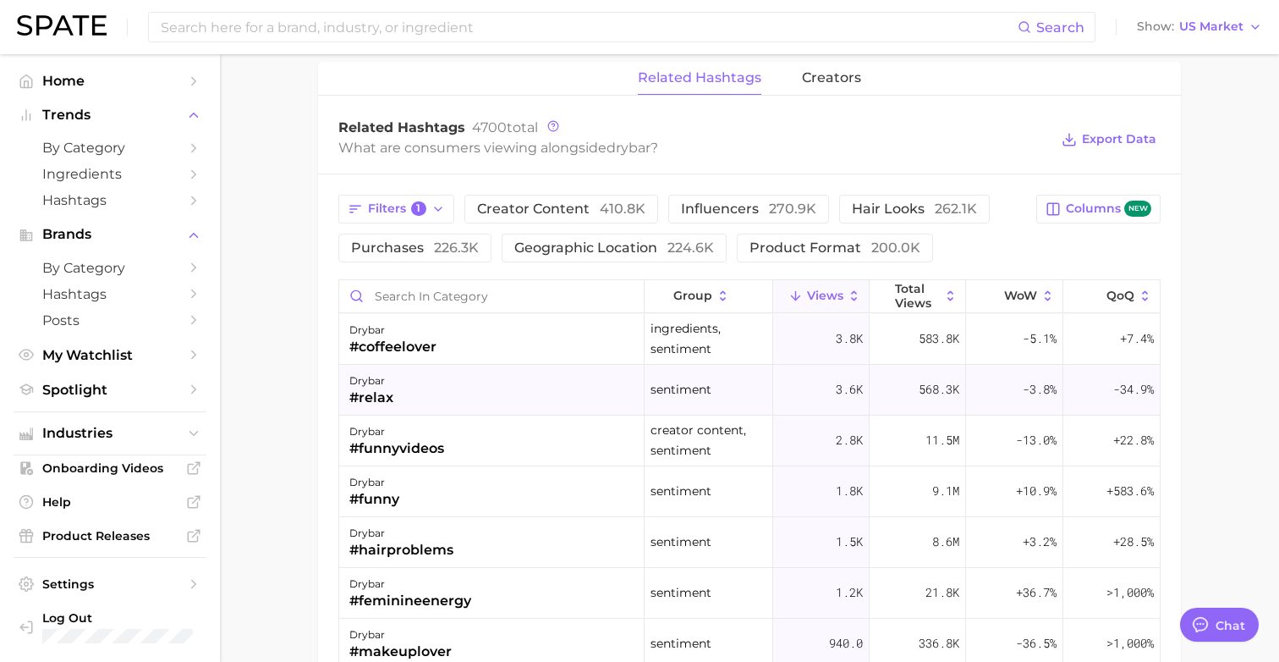
click at [450, 409] on div "drybar #relax" at bounding box center [491, 390] width 305 height 51
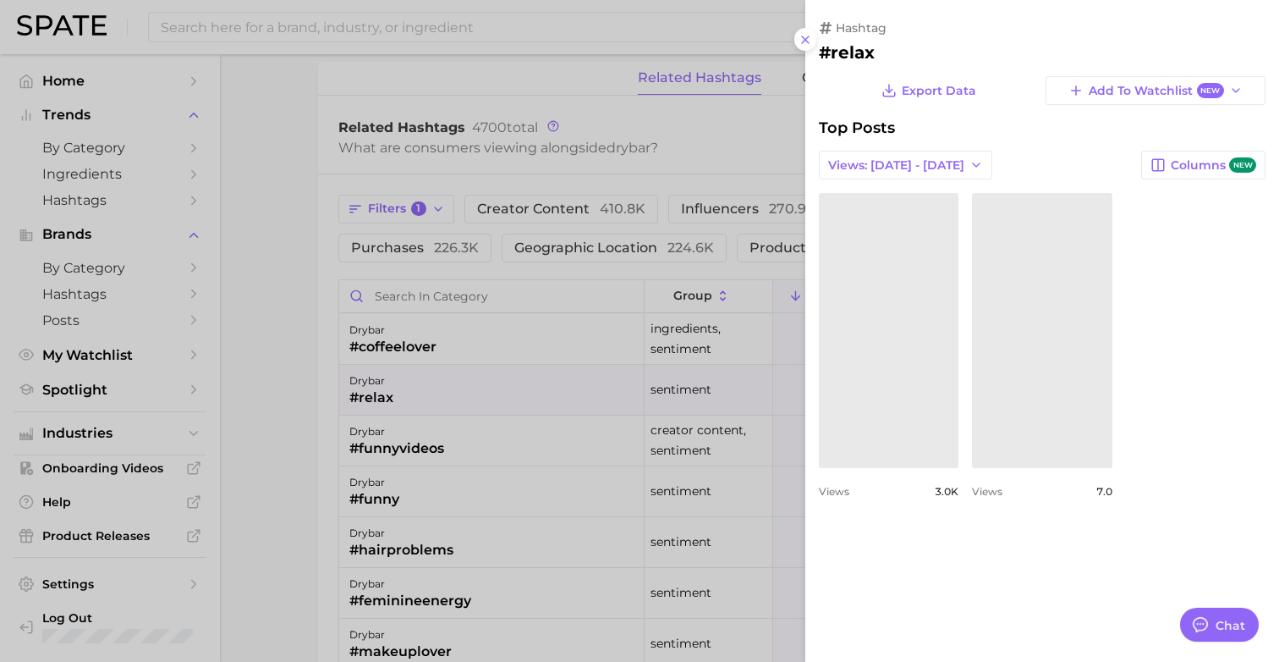
click at [292, 383] on div at bounding box center [639, 331] width 1279 height 662
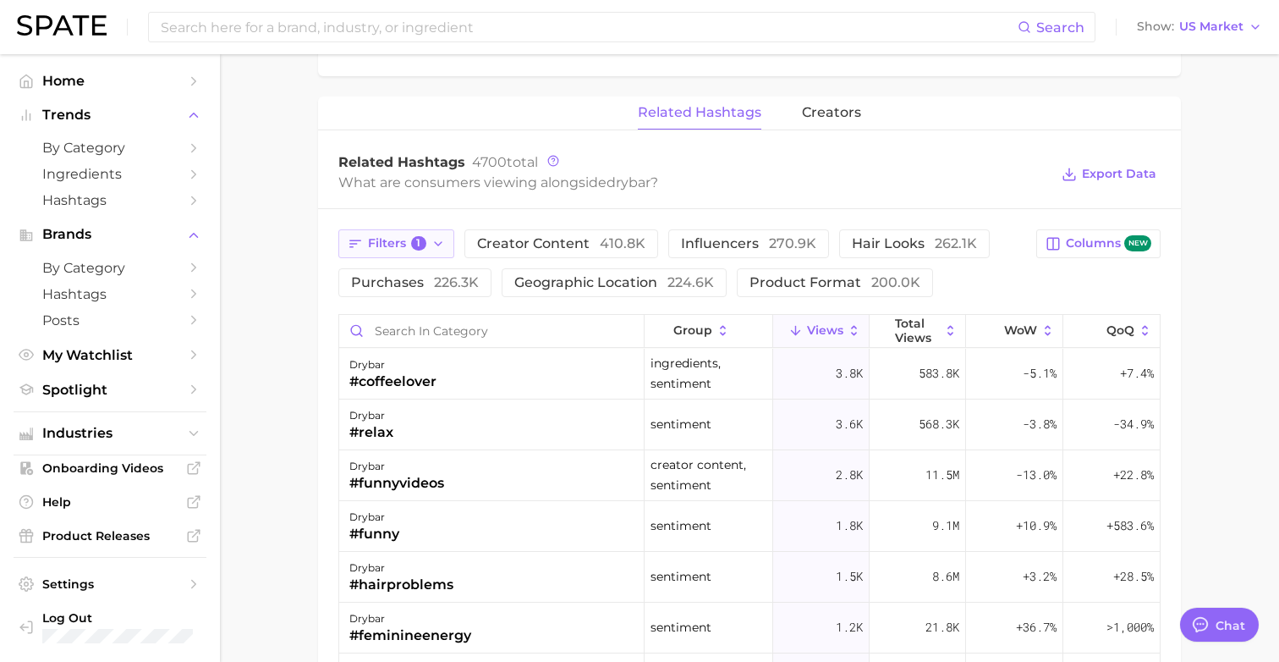
click at [442, 245] on icon "button" at bounding box center [439, 244] width 14 height 14
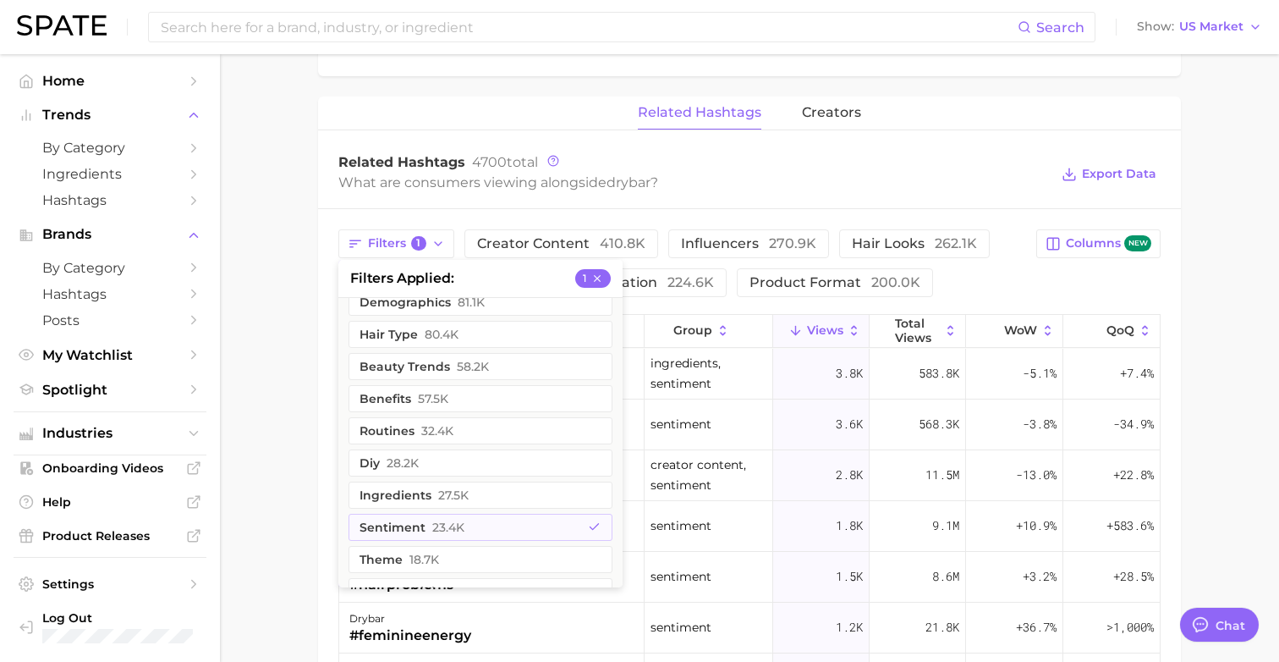
scroll to position [150, 0]
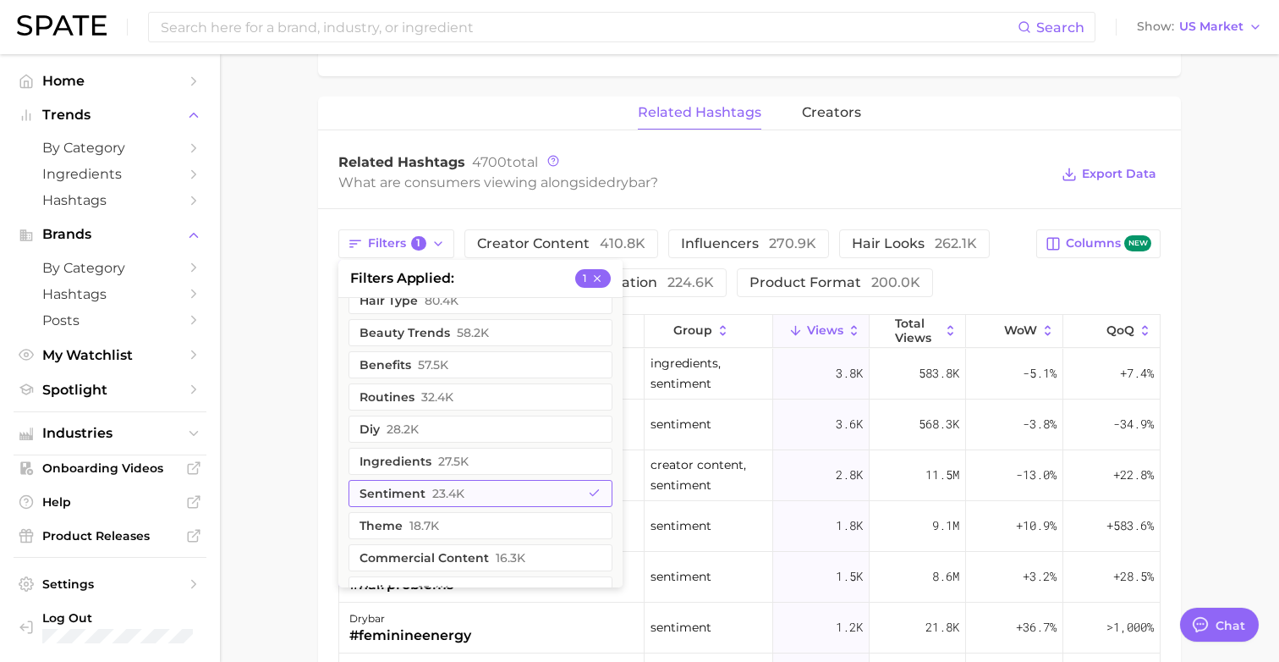
click at [439, 487] on span "23.4k" at bounding box center [448, 494] width 32 height 14
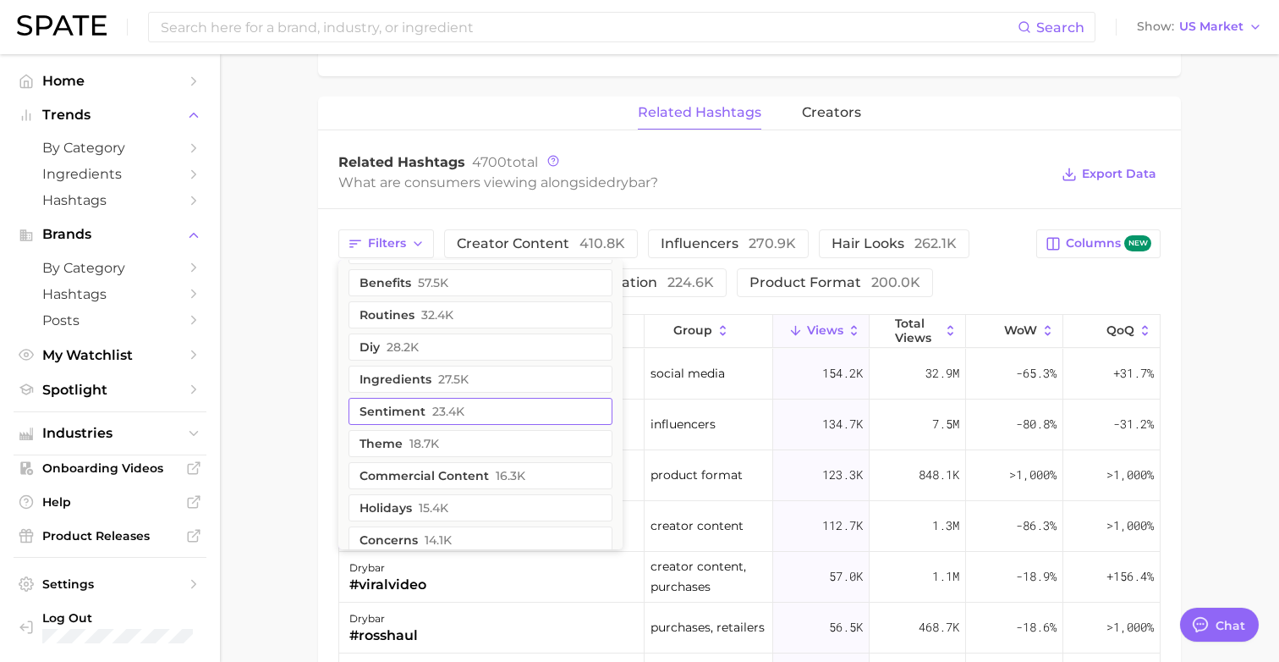
scroll to position [188, 0]
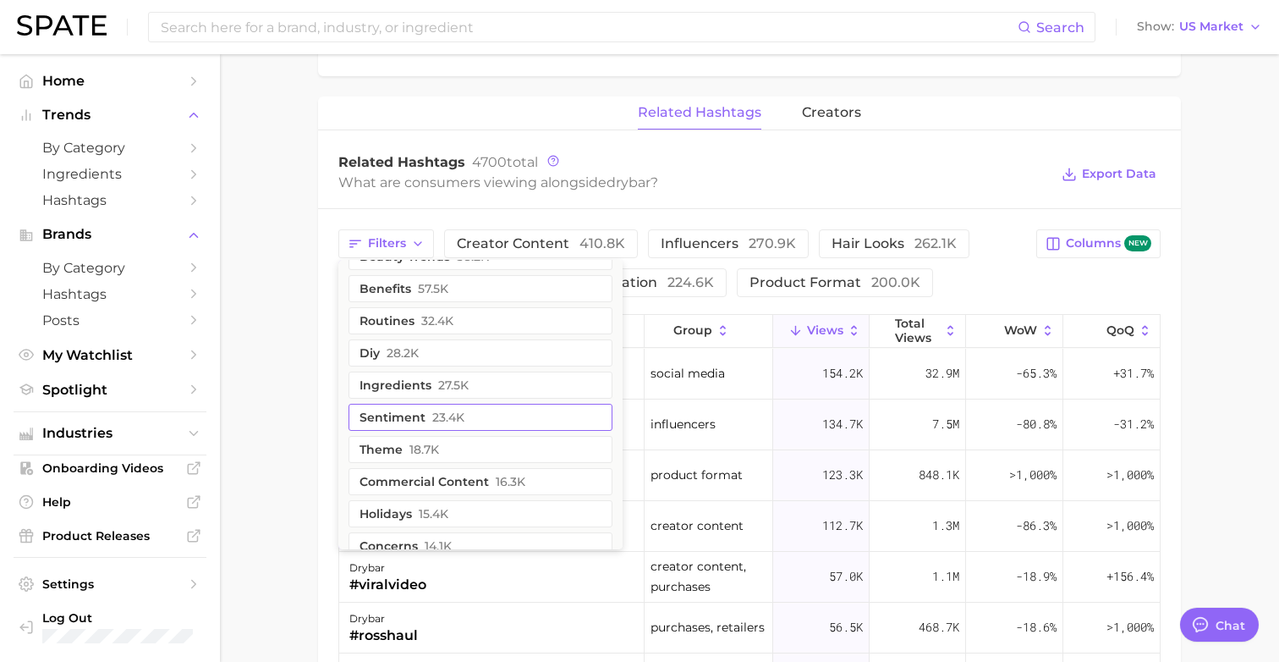
click at [437, 420] on span "23.4k" at bounding box center [448, 417] width 32 height 14
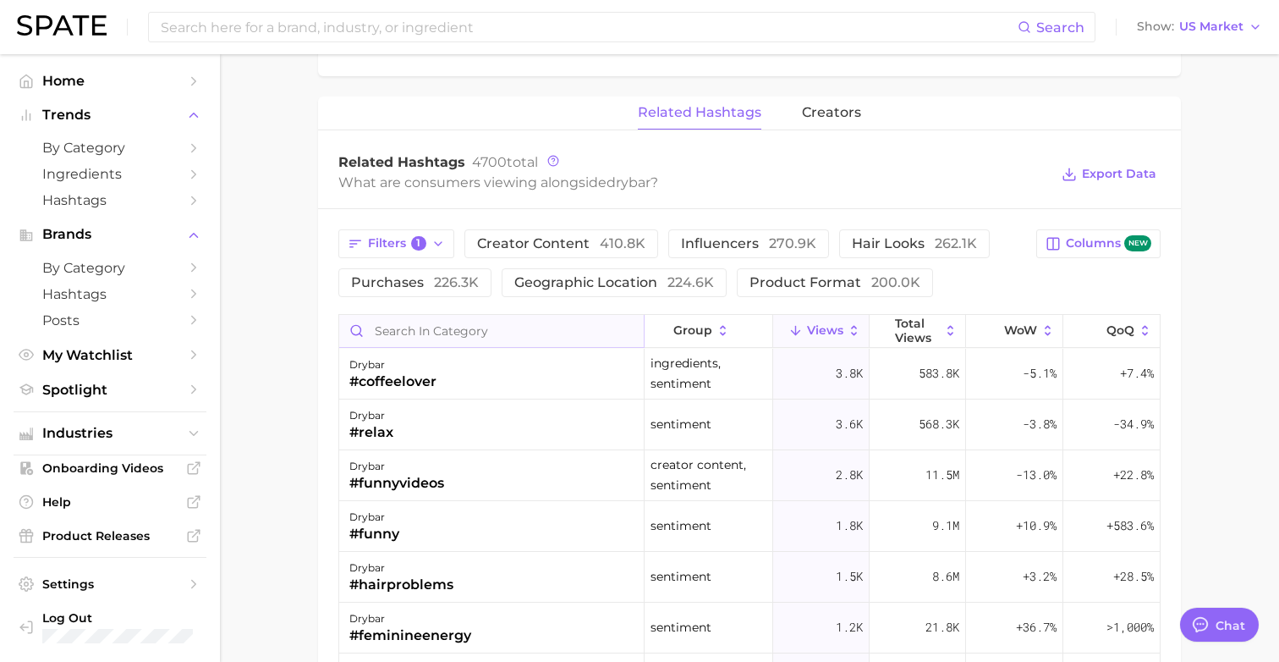
click at [432, 324] on input "Search in category" at bounding box center [491, 331] width 305 height 32
click at [433, 510] on div "drybar #funny" at bounding box center [491, 526] width 305 height 51
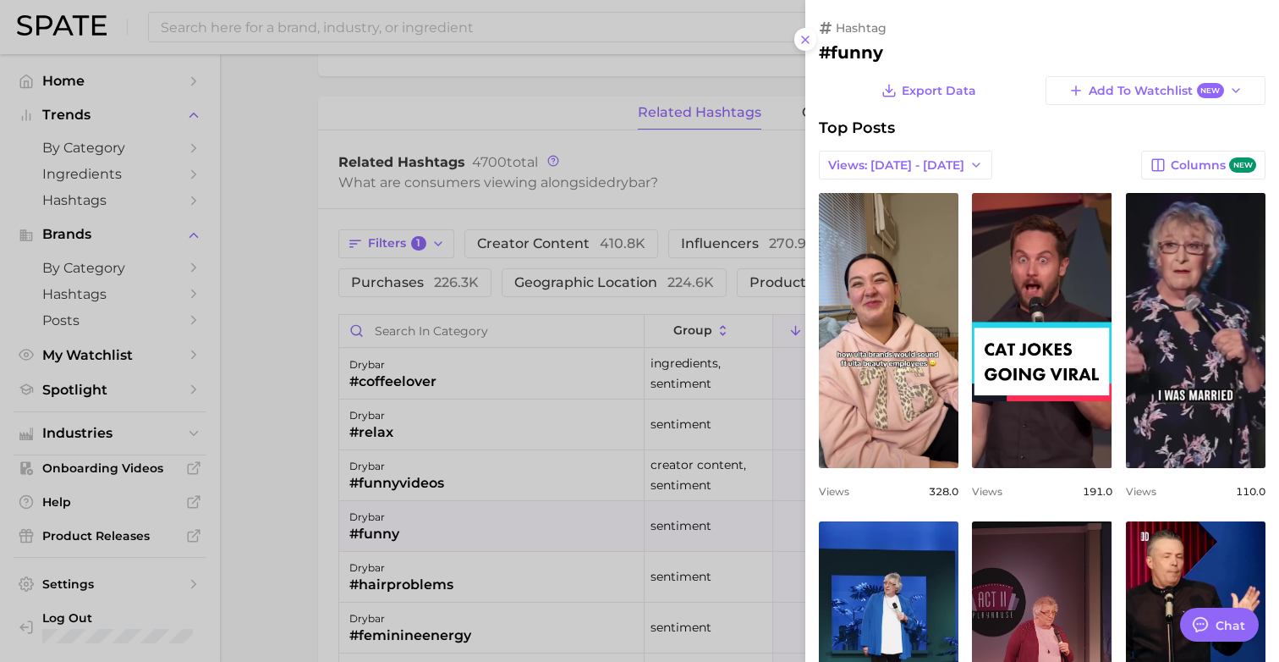
scroll to position [0, 0]
click at [809, 37] on icon at bounding box center [806, 40] width 14 height 14
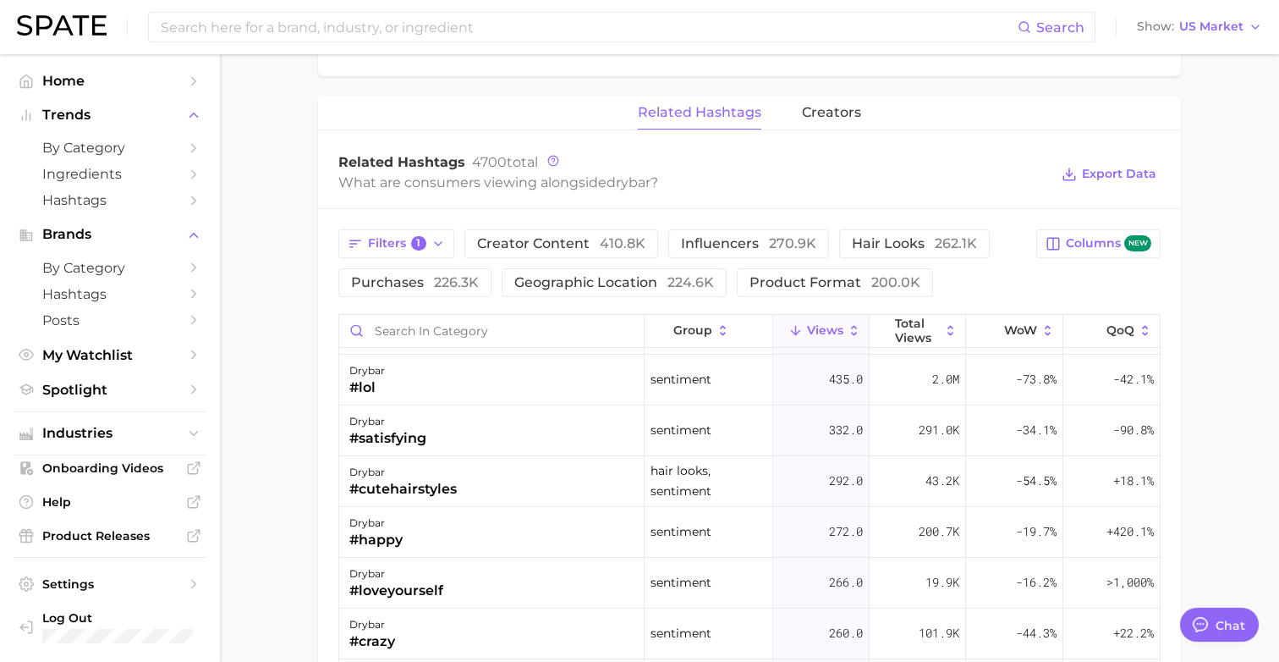
scroll to position [583, 0]
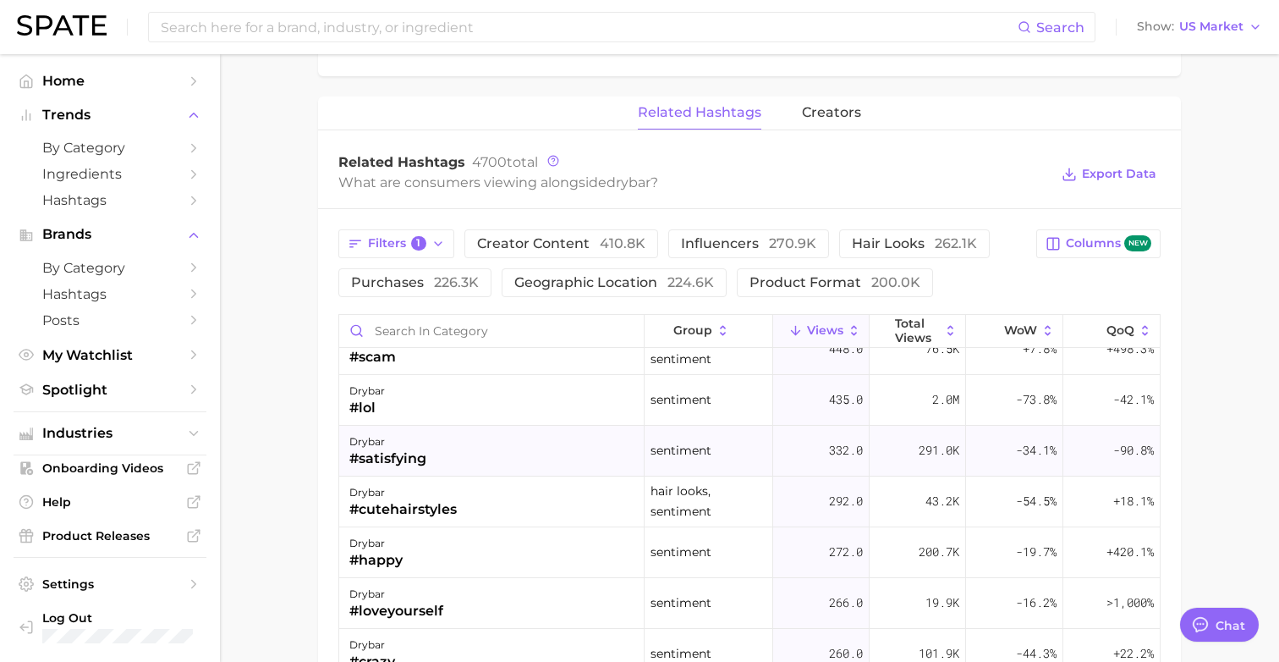
click at [542, 445] on div "drybar #satisfying" at bounding box center [491, 451] width 305 height 51
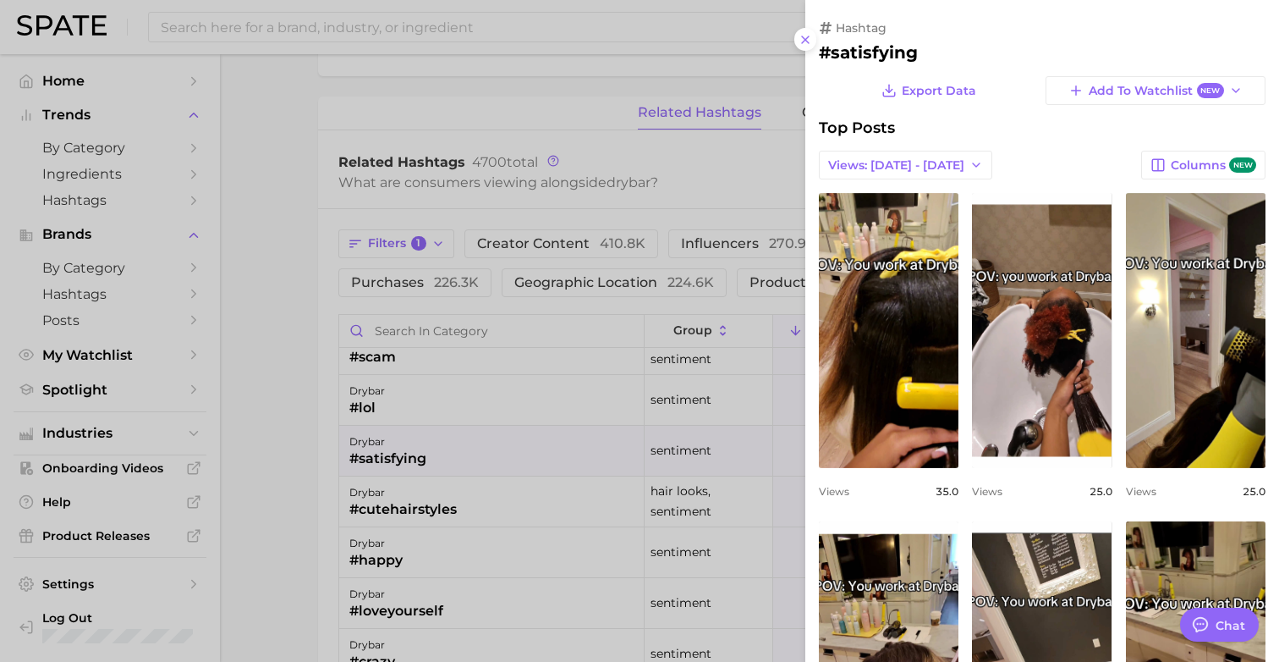
scroll to position [0, 0]
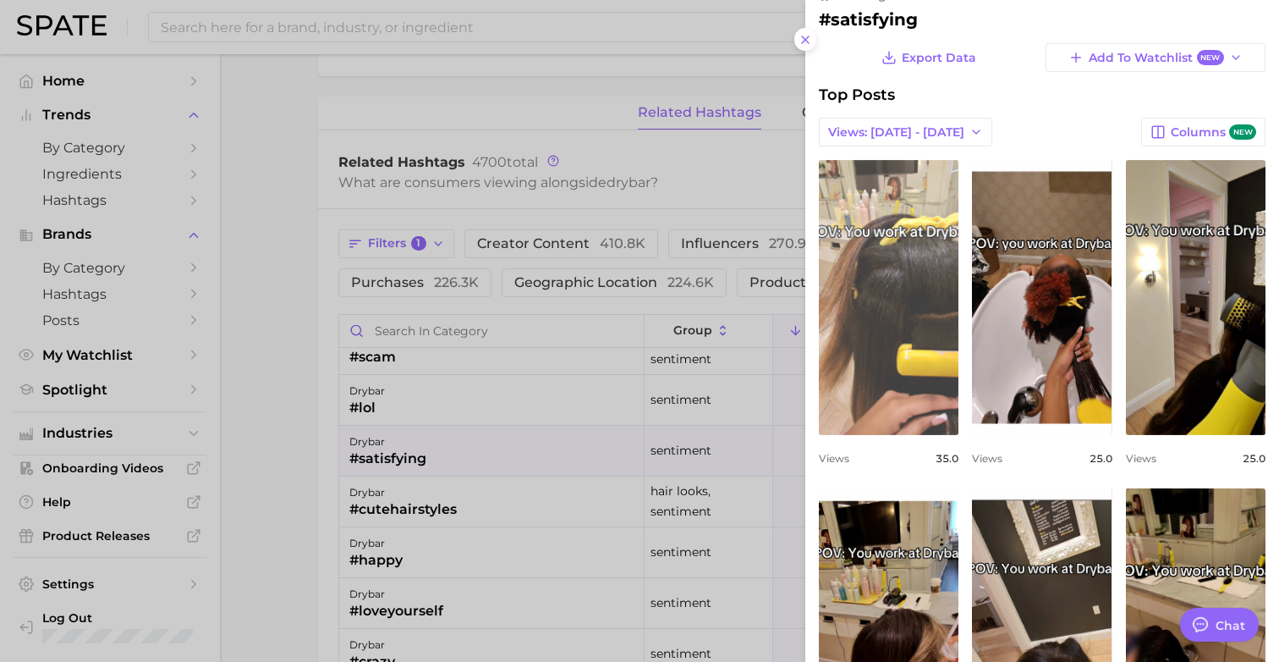
click at [820, 316] on link "view post on TikTok" at bounding box center [889, 297] width 140 height 275
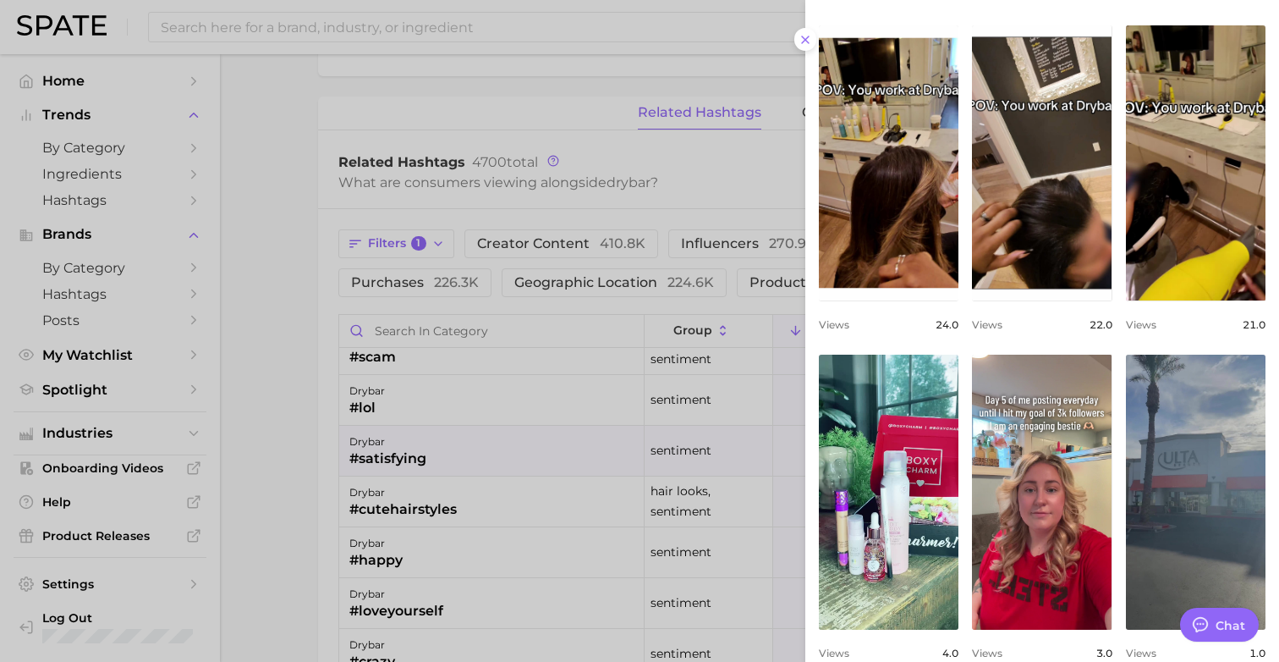
scroll to position [502, 0]
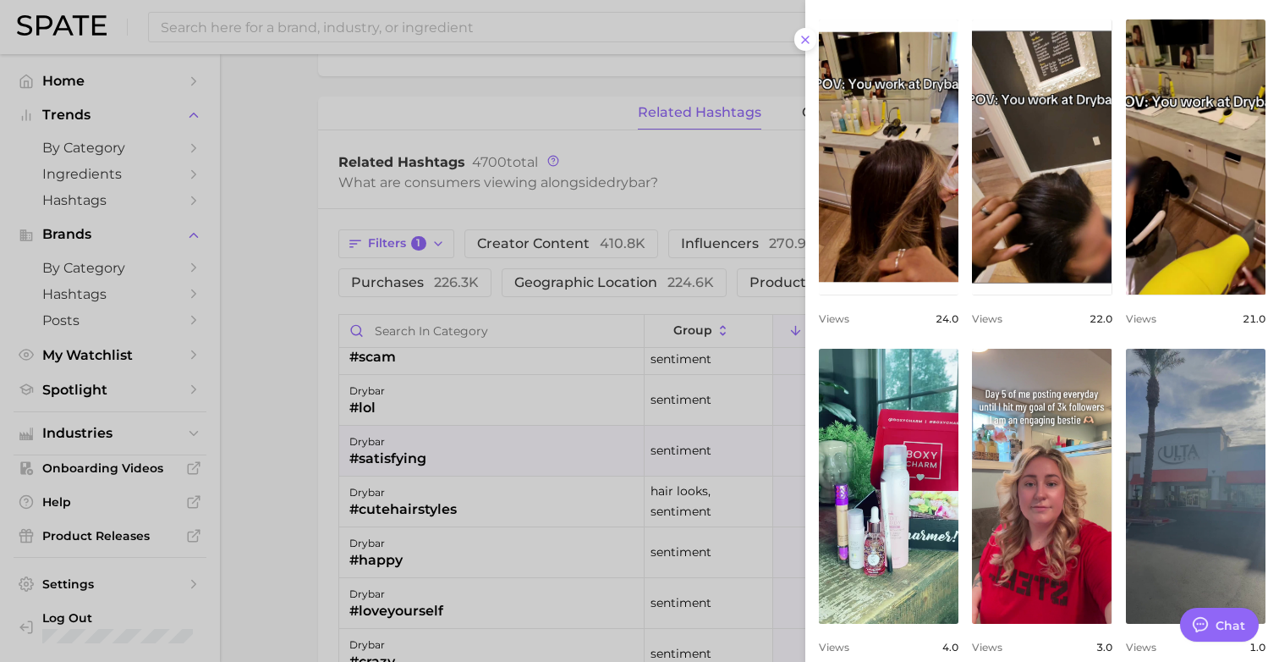
click at [442, 189] on div at bounding box center [639, 331] width 1279 height 662
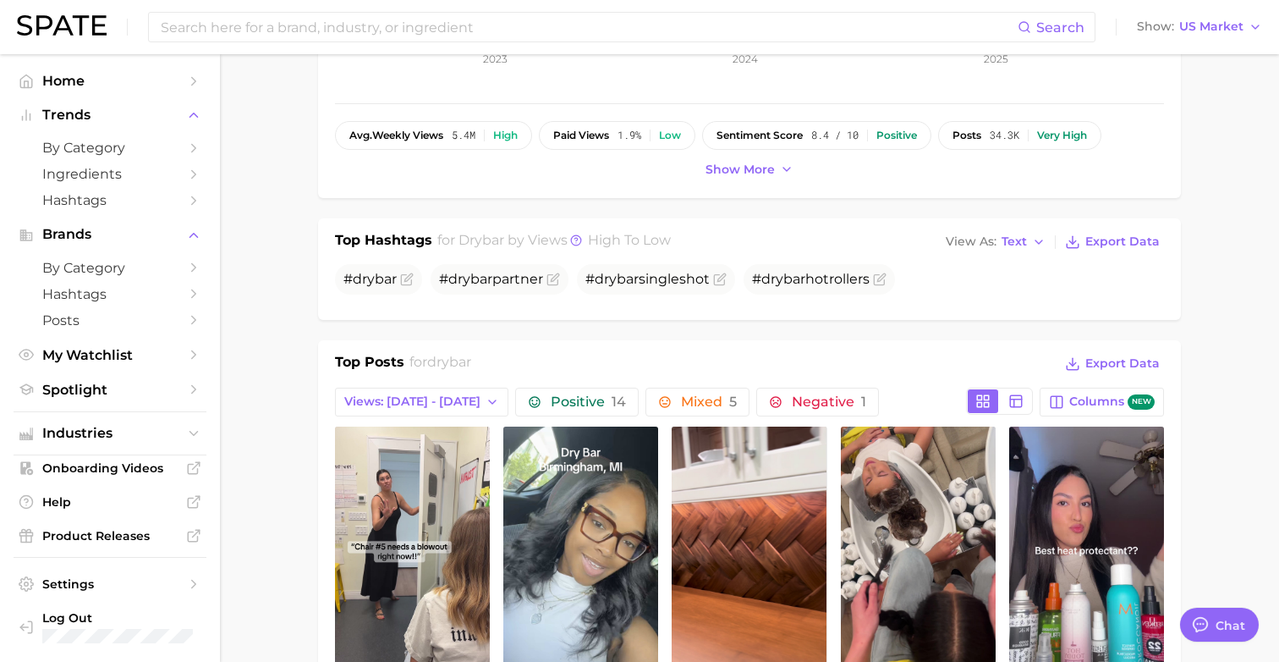
scroll to position [0, 0]
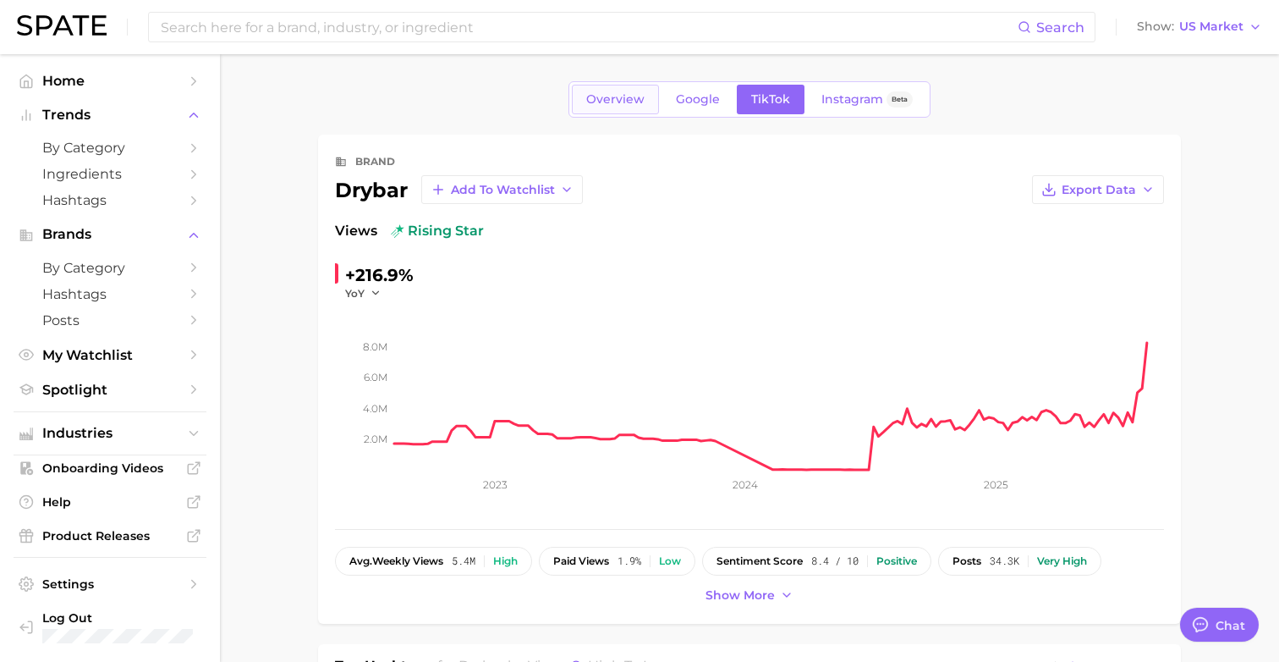
click at [610, 86] on link "Overview" at bounding box center [615, 100] width 87 height 30
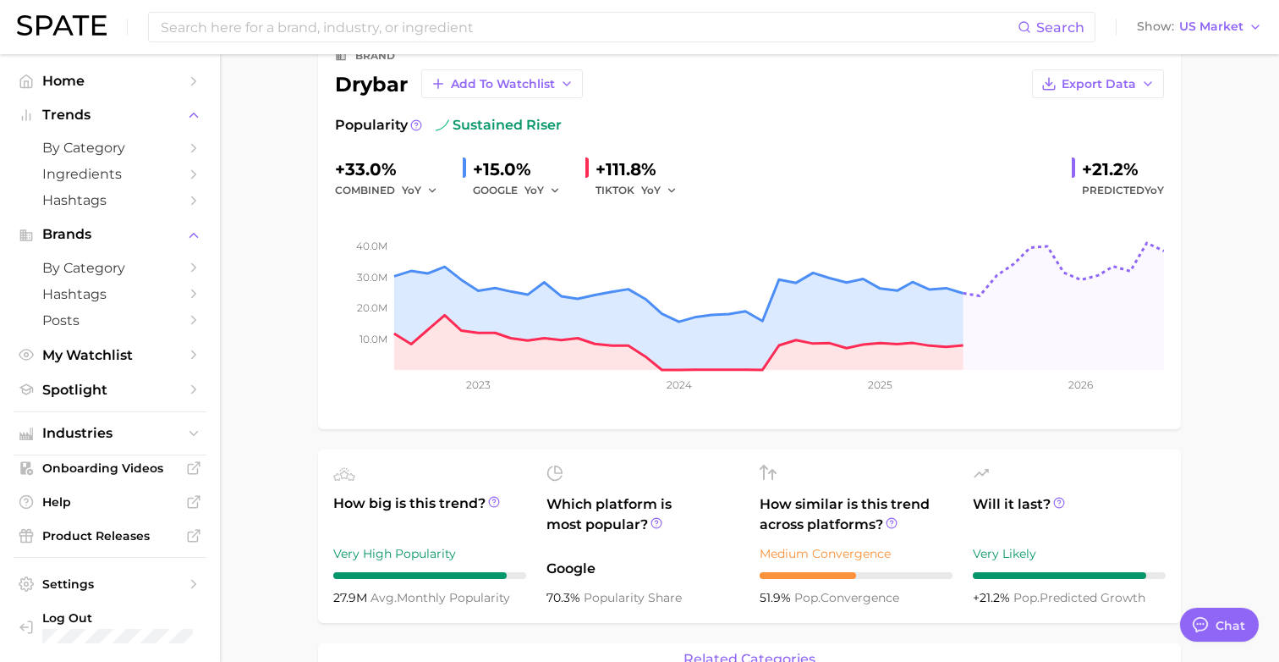
scroll to position [108, 0]
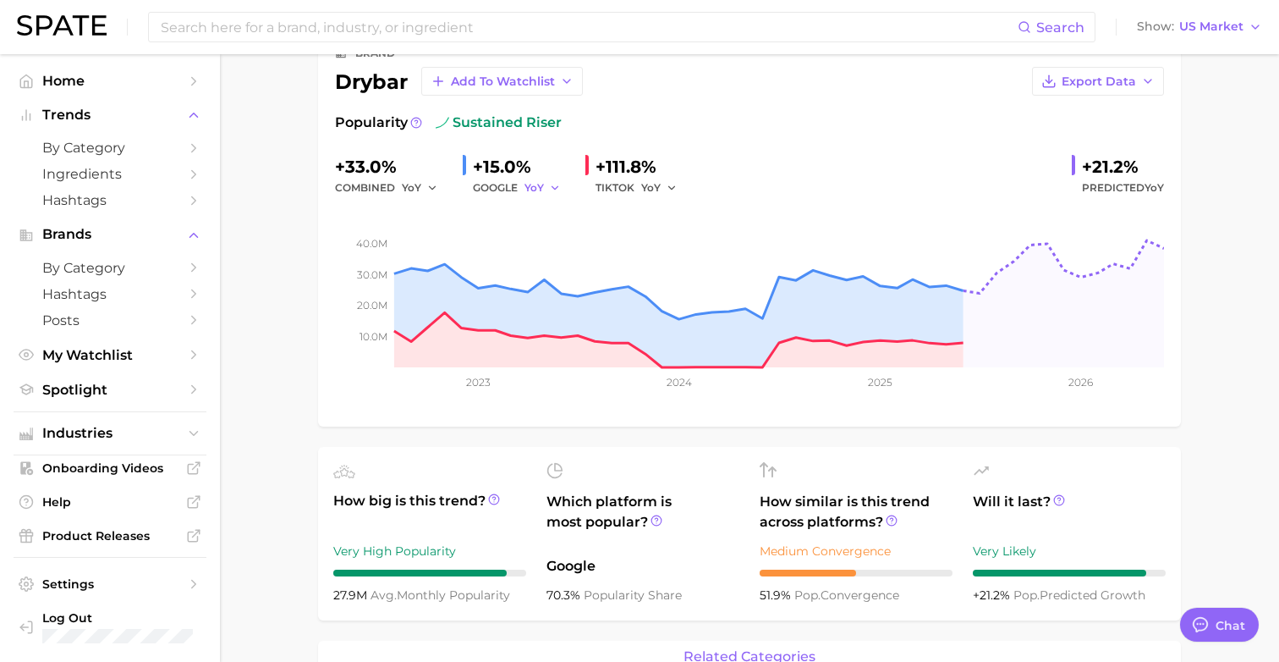
click at [552, 185] on icon "button" at bounding box center [555, 188] width 12 height 12
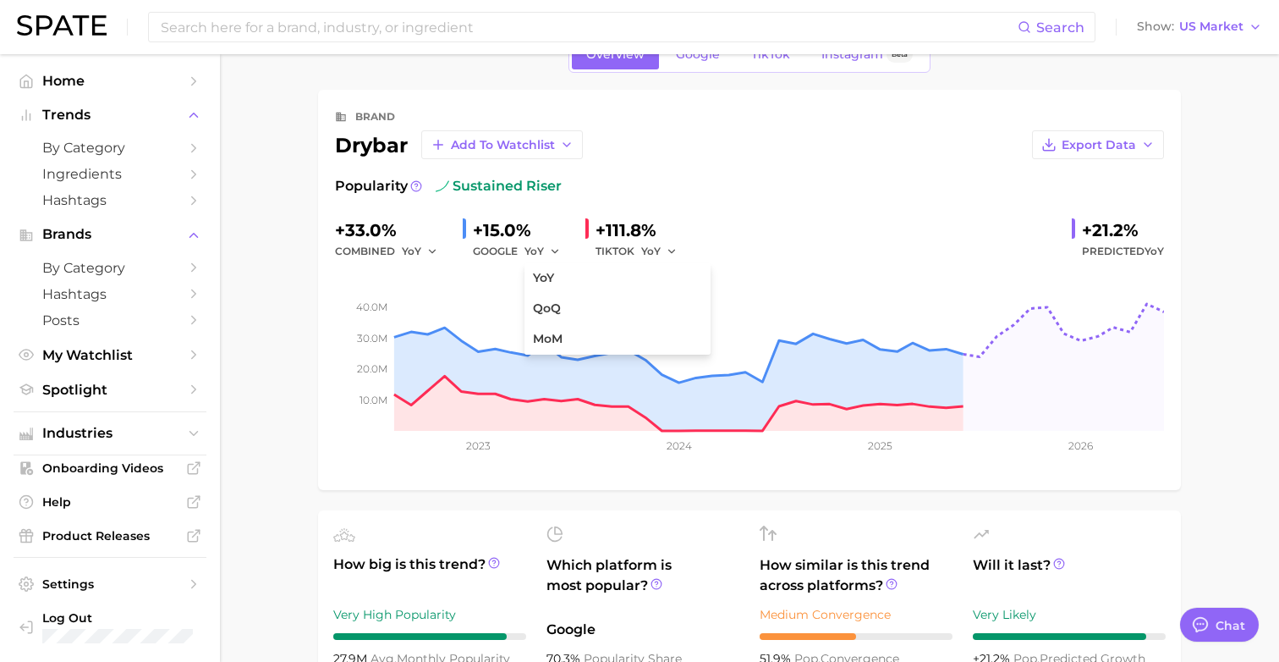
scroll to position [34, 0]
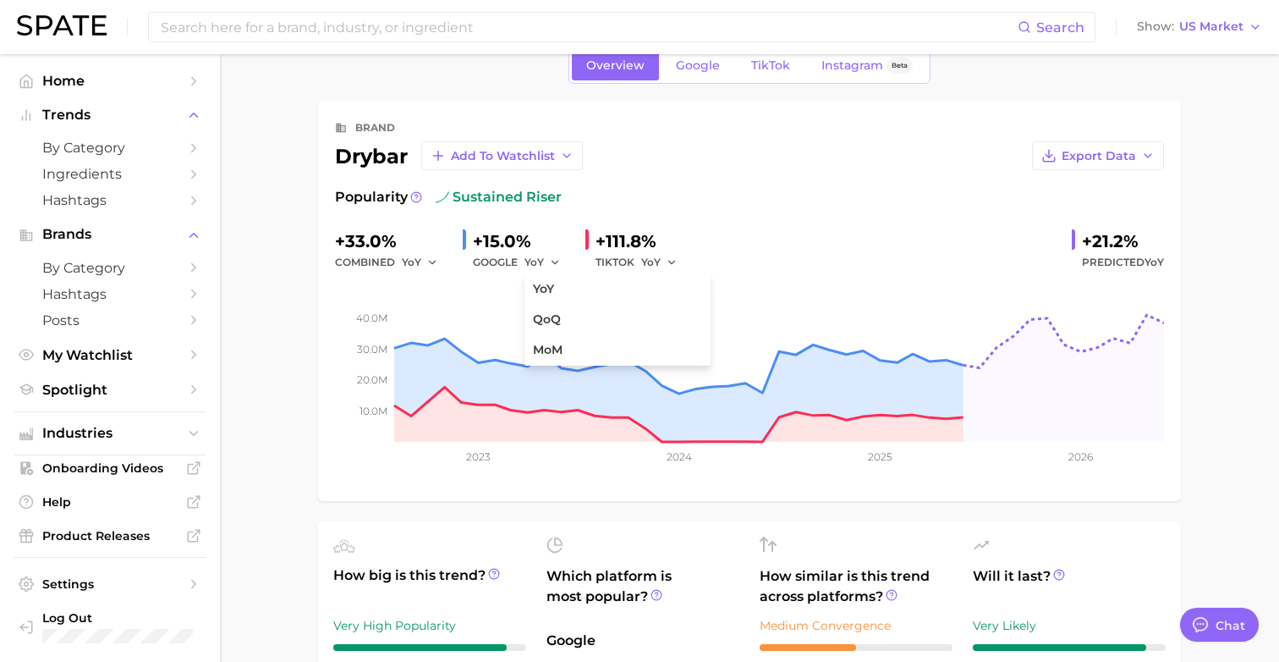
click at [728, 218] on div "Popularity sustained riser +33.0% combined YoY +15.0% GOOGLE YoY YoY QoQ MoM +1…" at bounding box center [749, 335] width 829 height 297
